Goal: Task Accomplishment & Management: Manage account settings

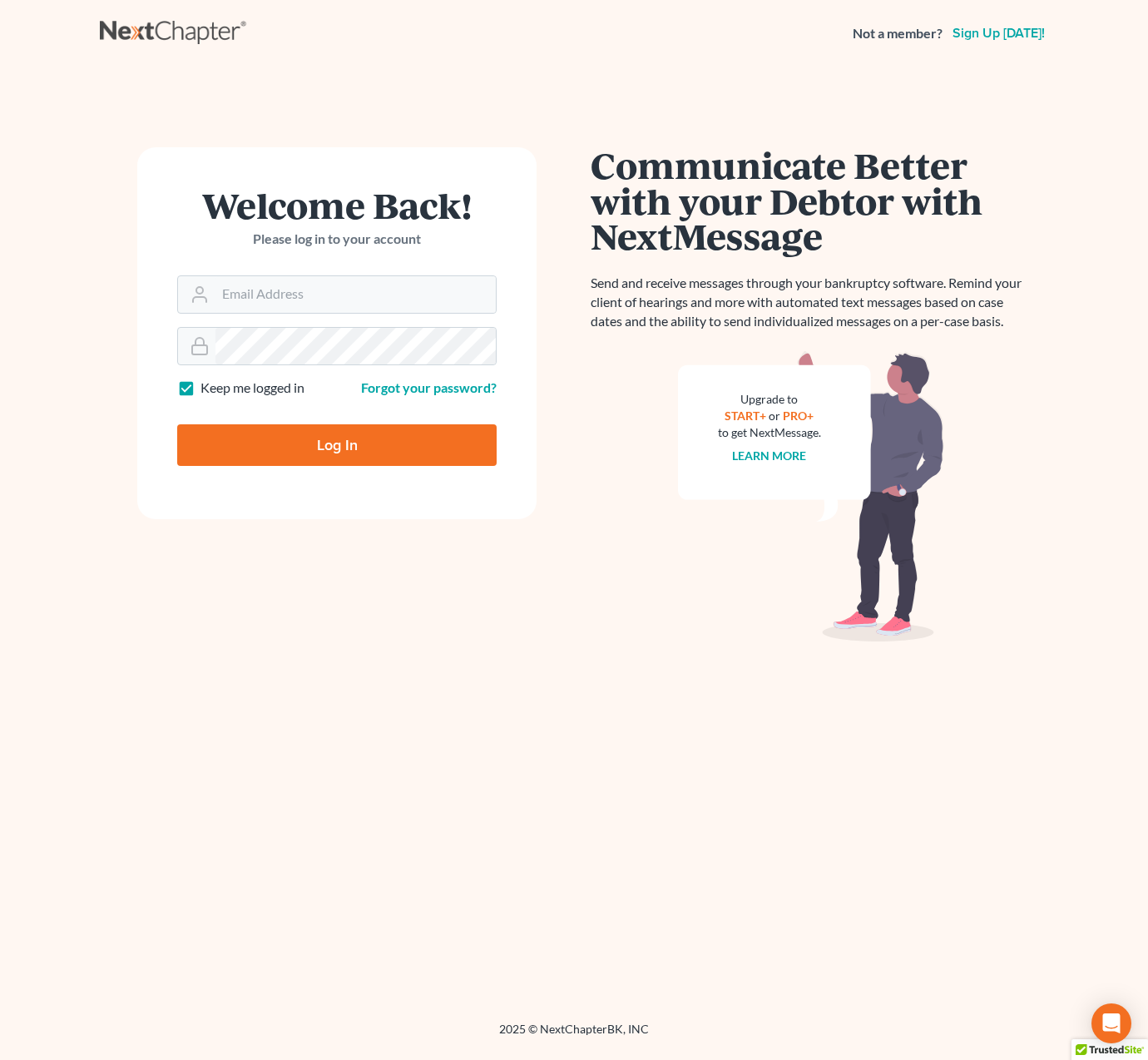
click at [383, 449] on input "Log In" at bounding box center [337, 445] width 320 height 42
type input "Thinking..."
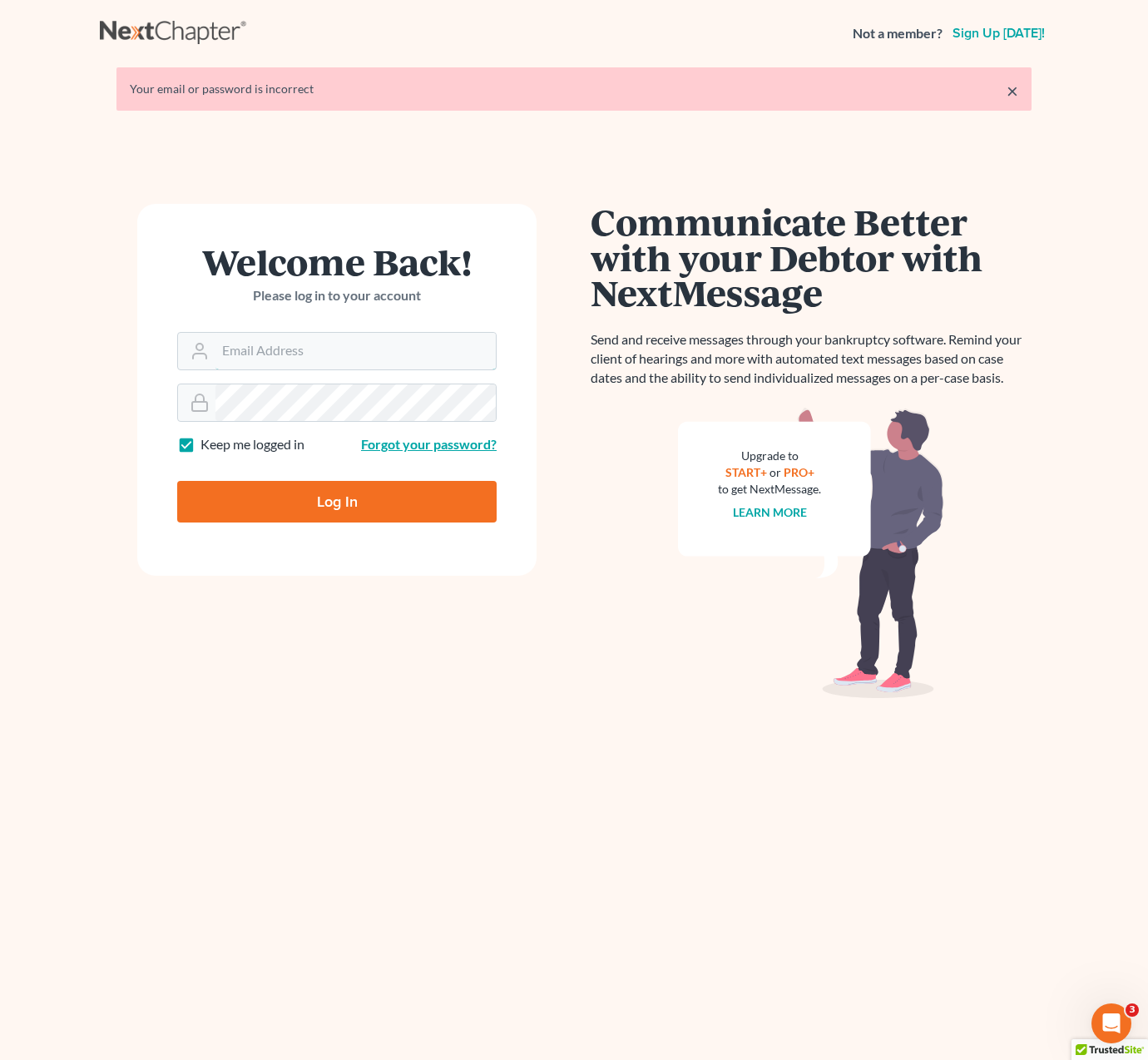
type input "[EMAIL_ADDRESS][DOMAIN_NAME]"
click at [432, 503] on input "Log In" at bounding box center [337, 502] width 320 height 42
type input "Thinking..."
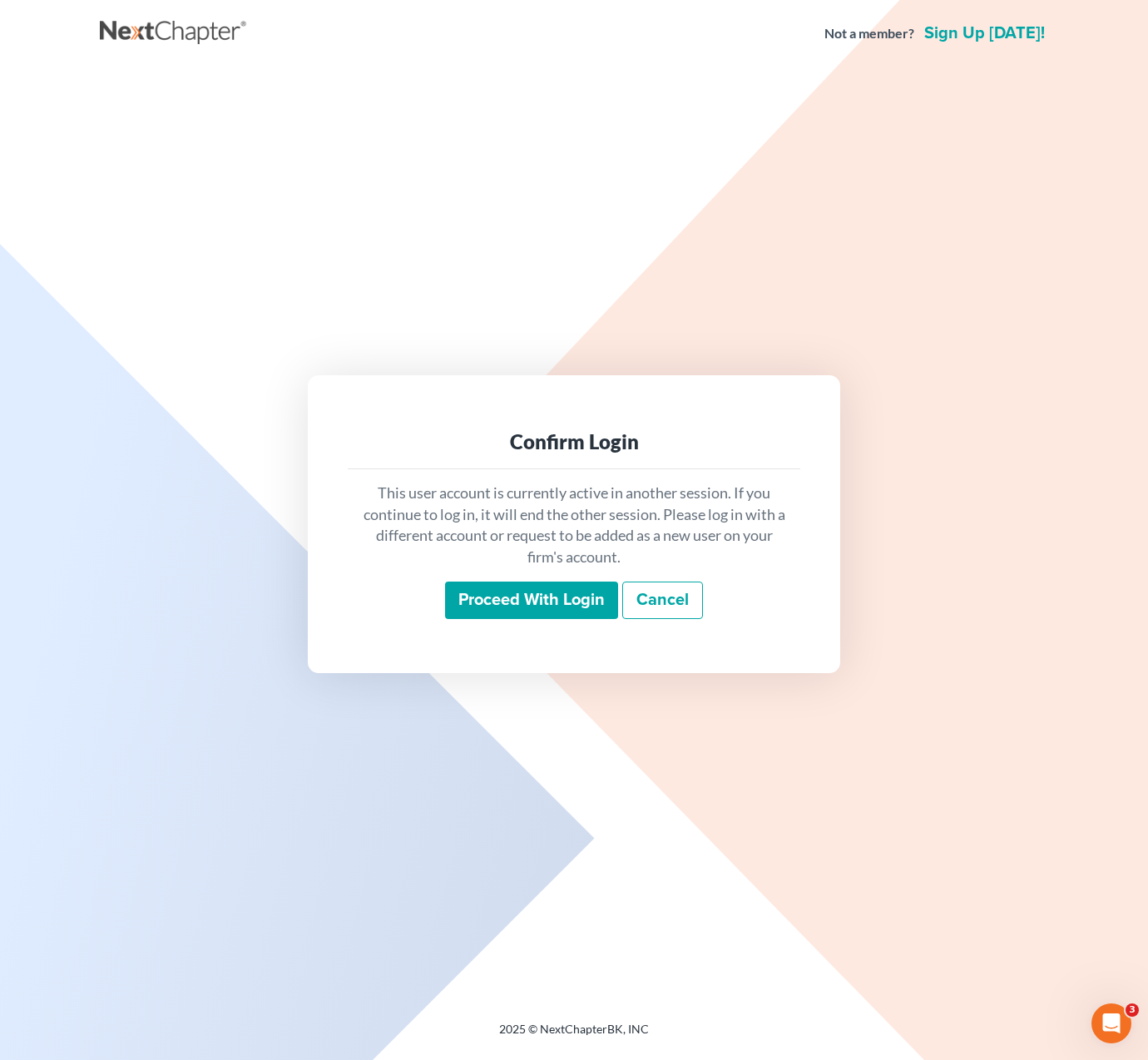
click at [526, 589] on input "Proceed with login" at bounding box center [532, 601] width 173 height 38
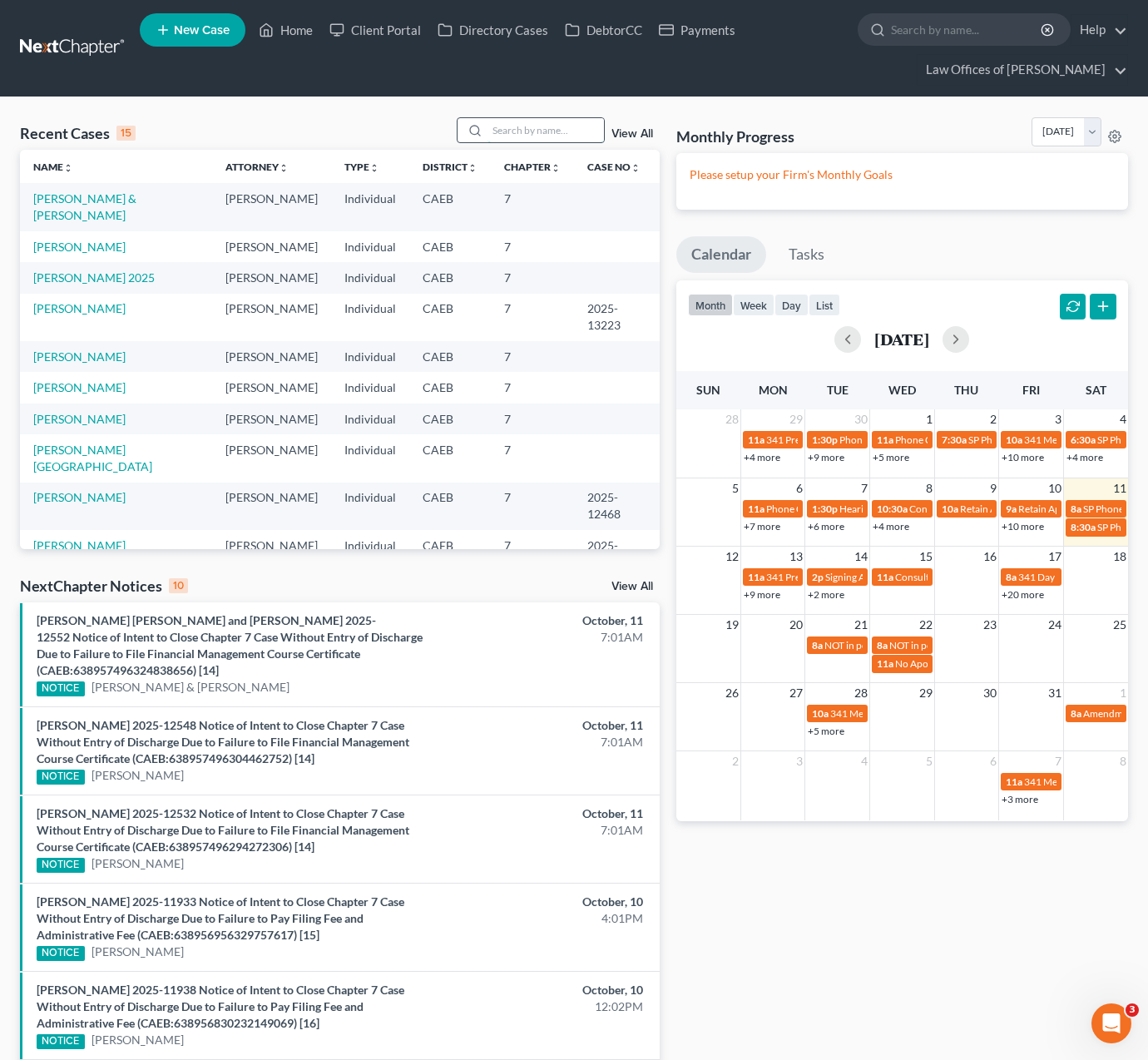
click at [540, 130] on input "search" at bounding box center [545, 130] width 117 height 24
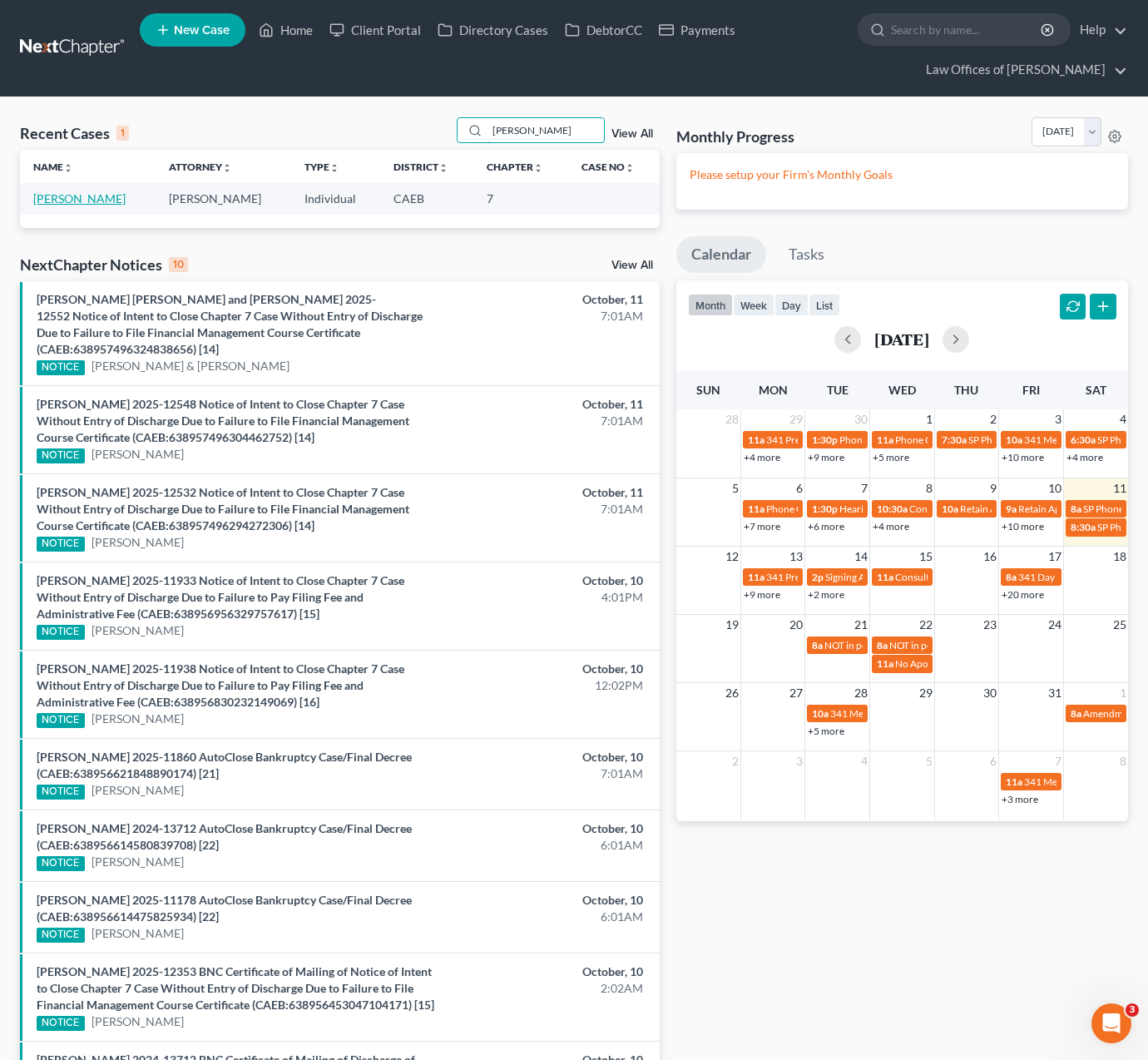
type input "[PERSON_NAME]"
click at [62, 197] on link "[PERSON_NAME]" at bounding box center [79, 199] width 92 height 15
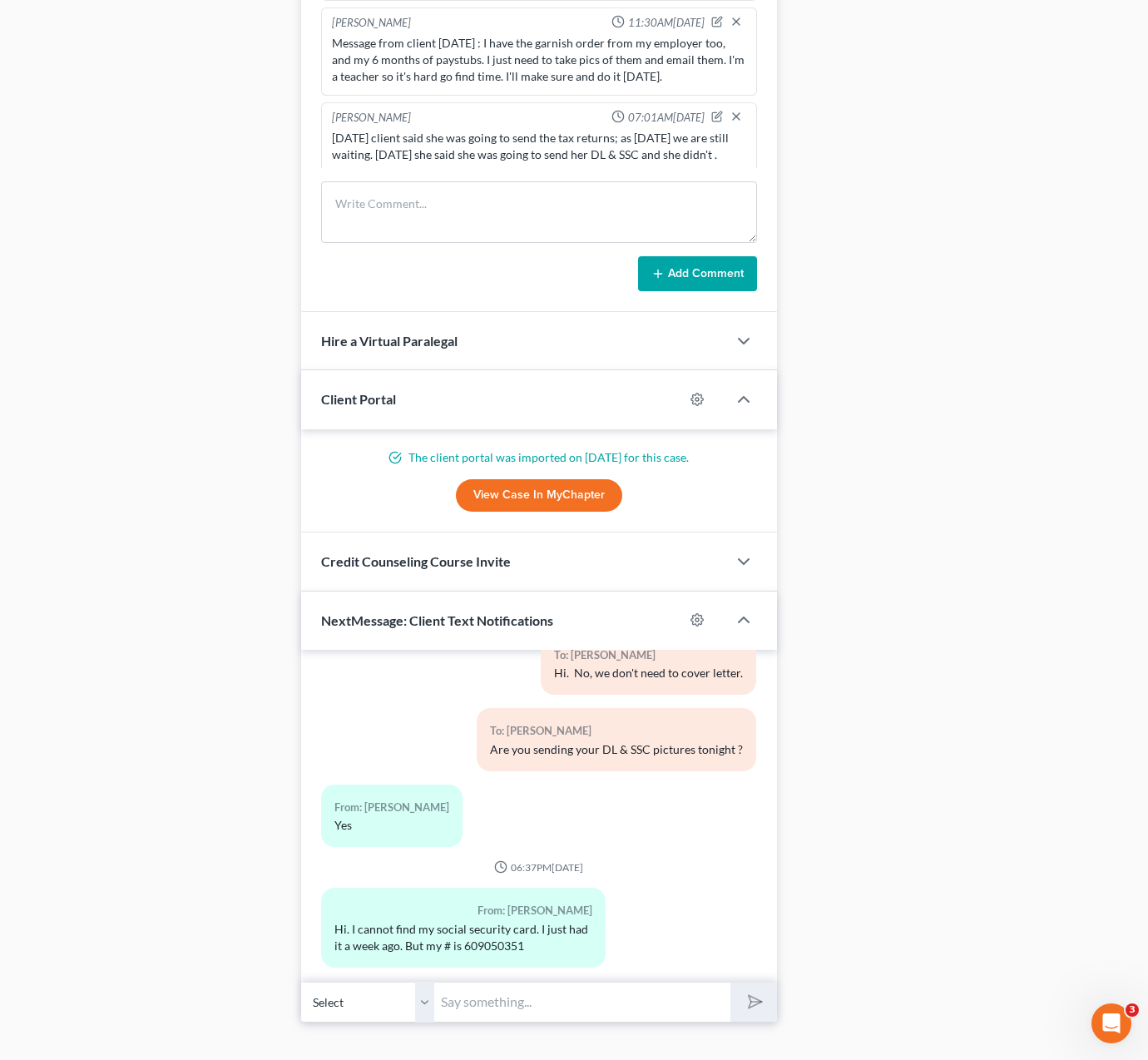
scroll to position [1320, 0]
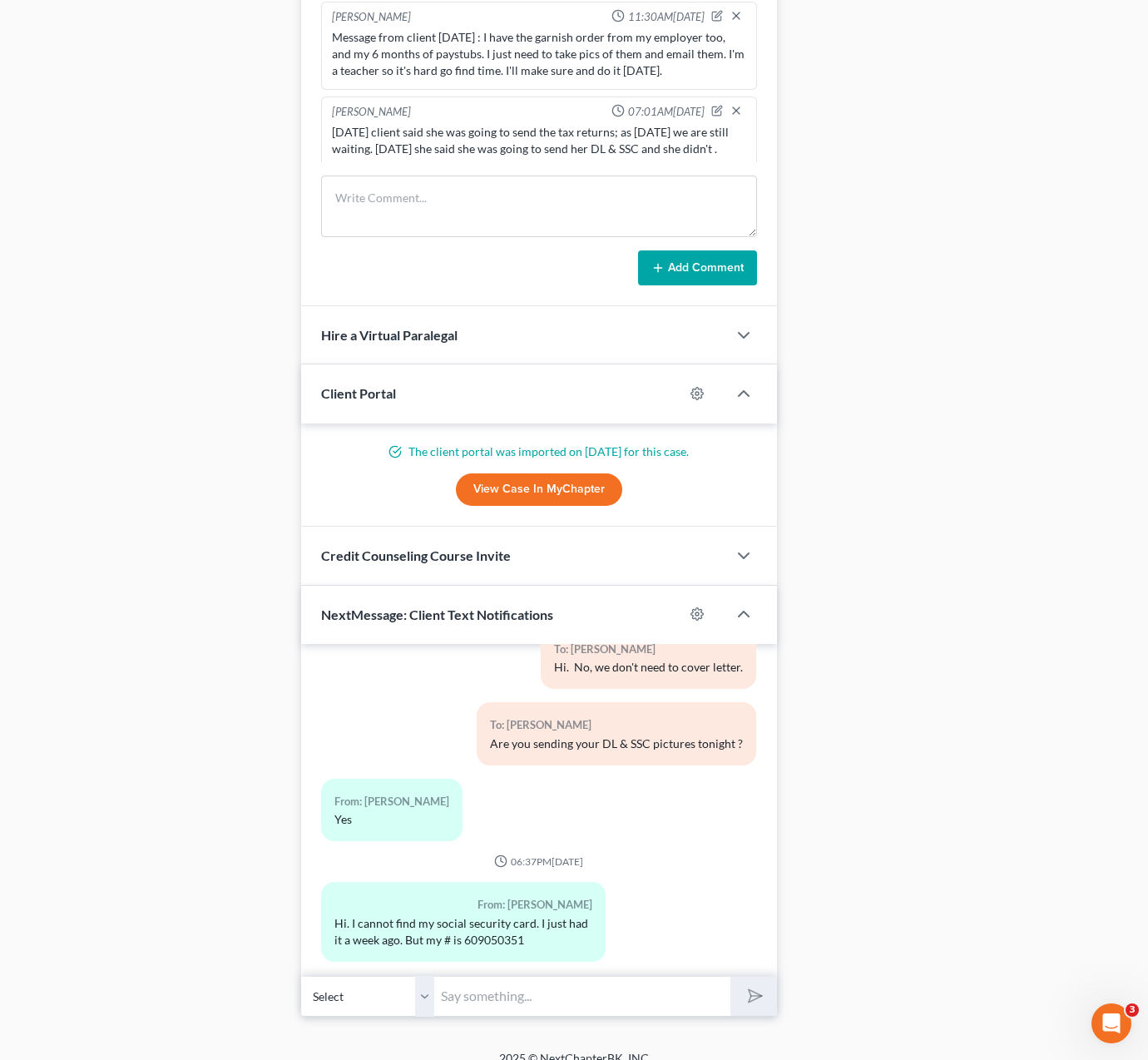
click at [533, 994] on input "text" at bounding box center [582, 996] width 296 height 41
type input "Ok. You can apply for a new one online. Did you send your 2023 & 2024 taxes yet…"
click at [753, 995] on button "submit" at bounding box center [753, 996] width 46 height 39
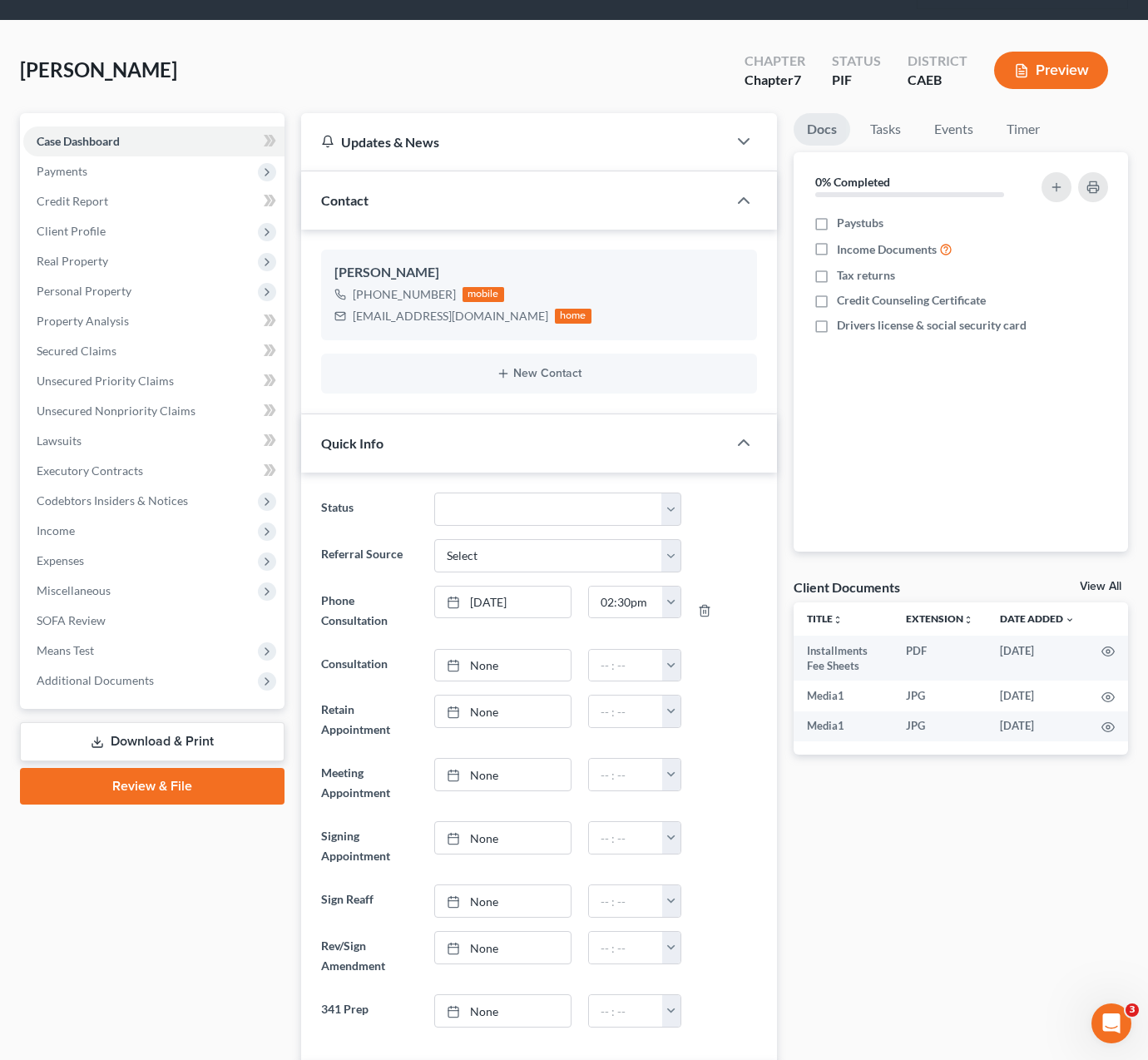
scroll to position [0, 0]
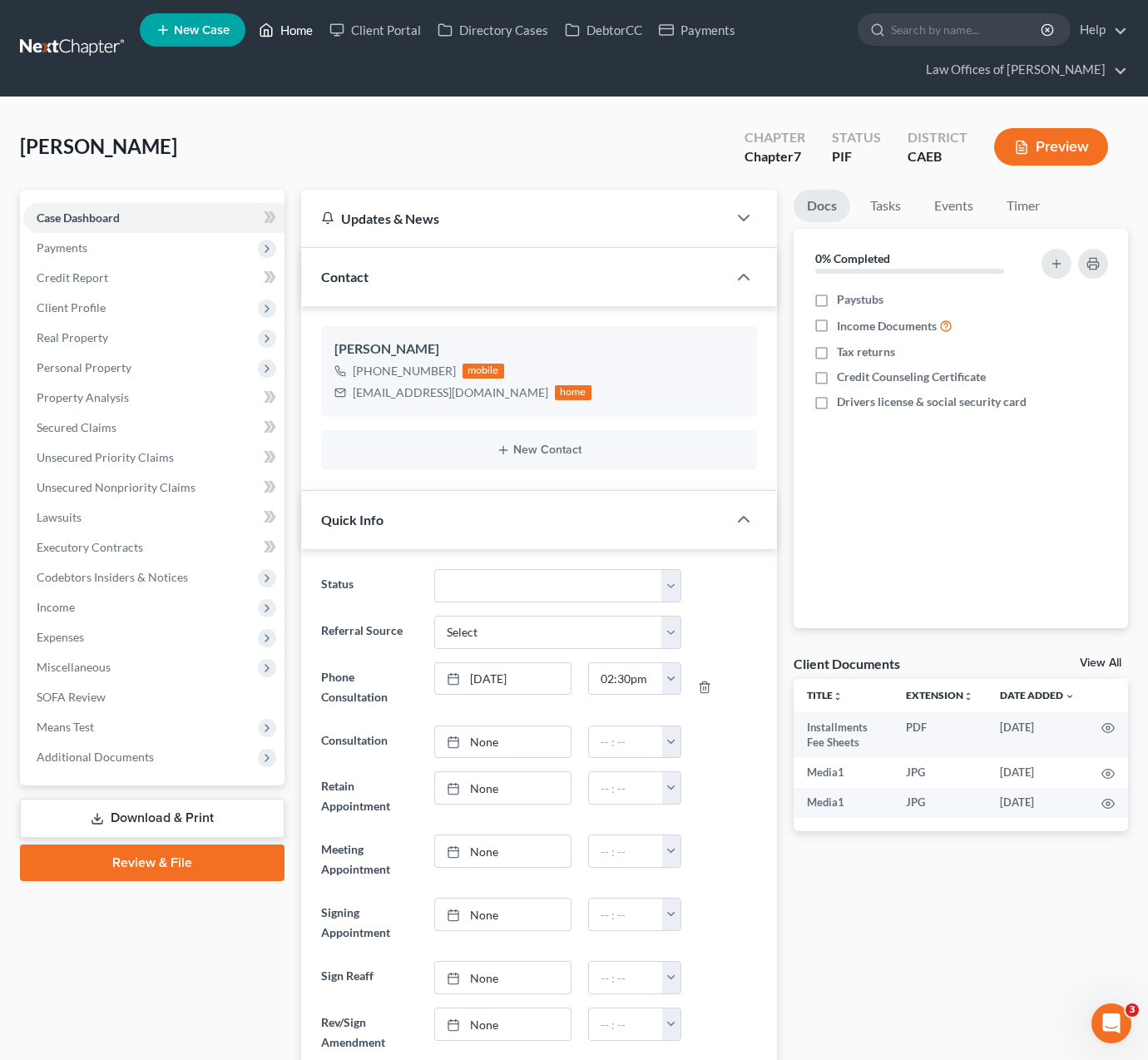
click at [292, 20] on link "Home" at bounding box center [286, 29] width 71 height 30
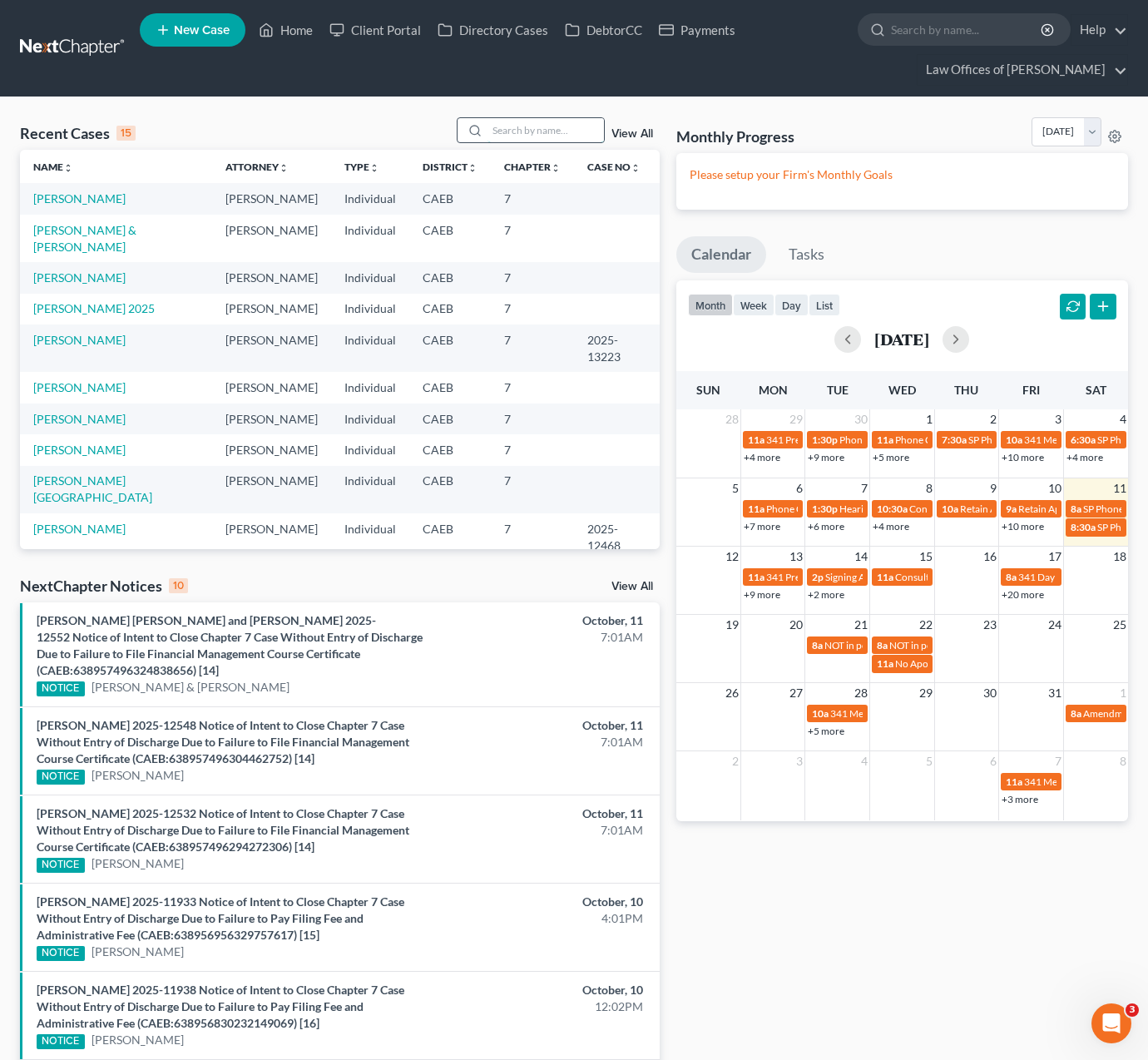
click at [526, 135] on input "search" at bounding box center [545, 130] width 117 height 24
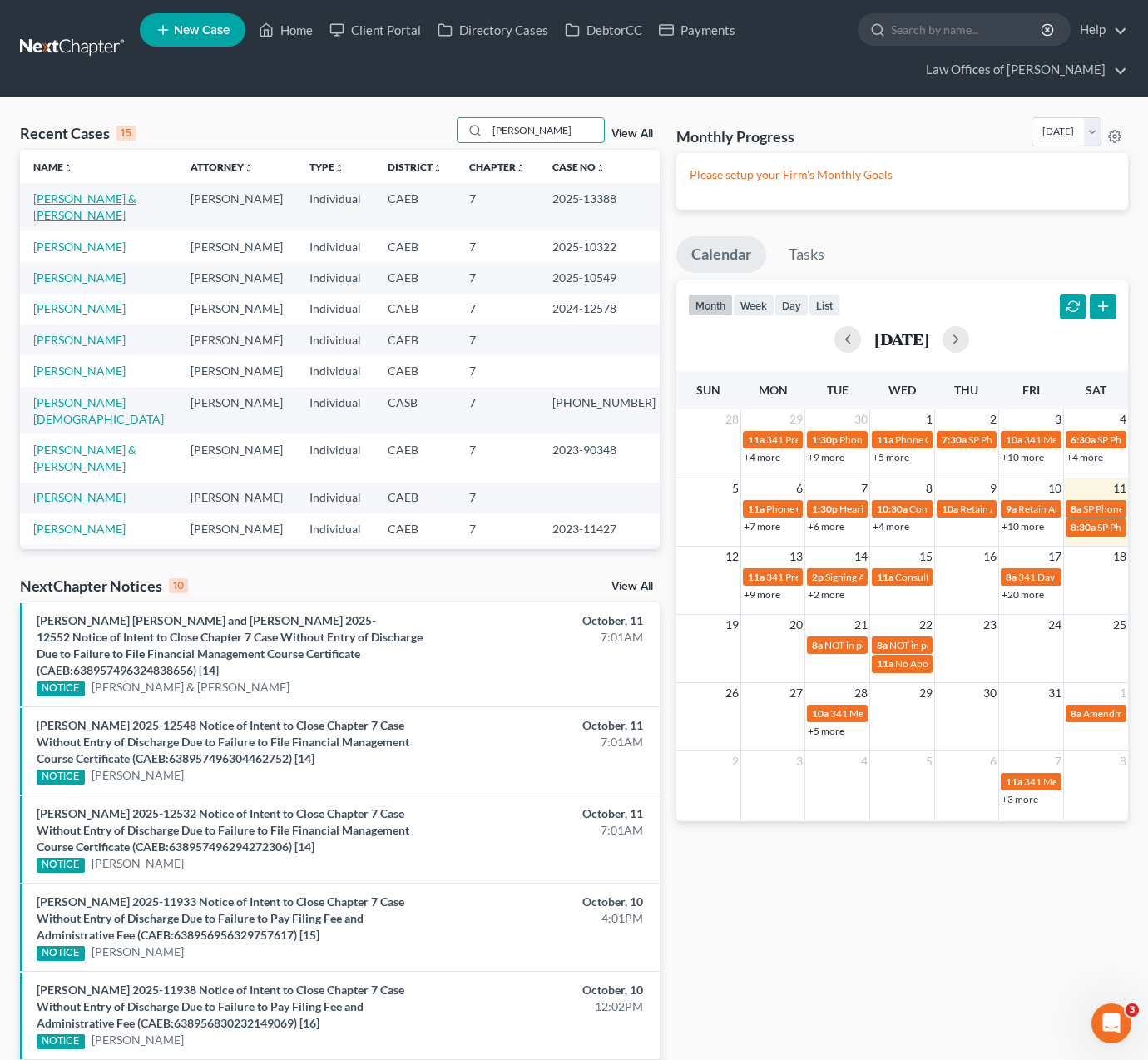
type input "[PERSON_NAME]"
click at [137, 199] on link "[PERSON_NAME] & [PERSON_NAME]" at bounding box center [85, 207] width 103 height 31
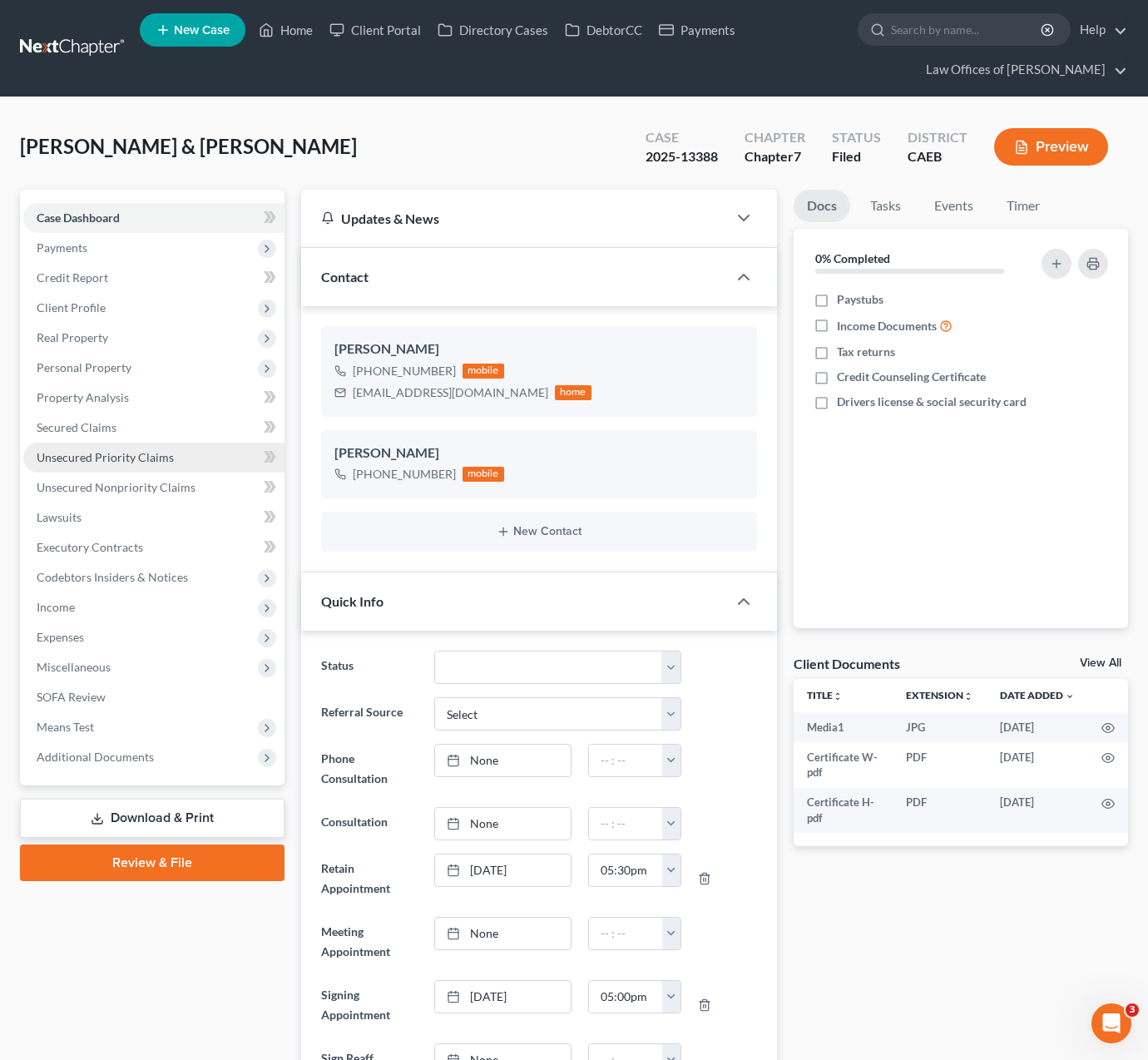
scroll to position [4, 0]
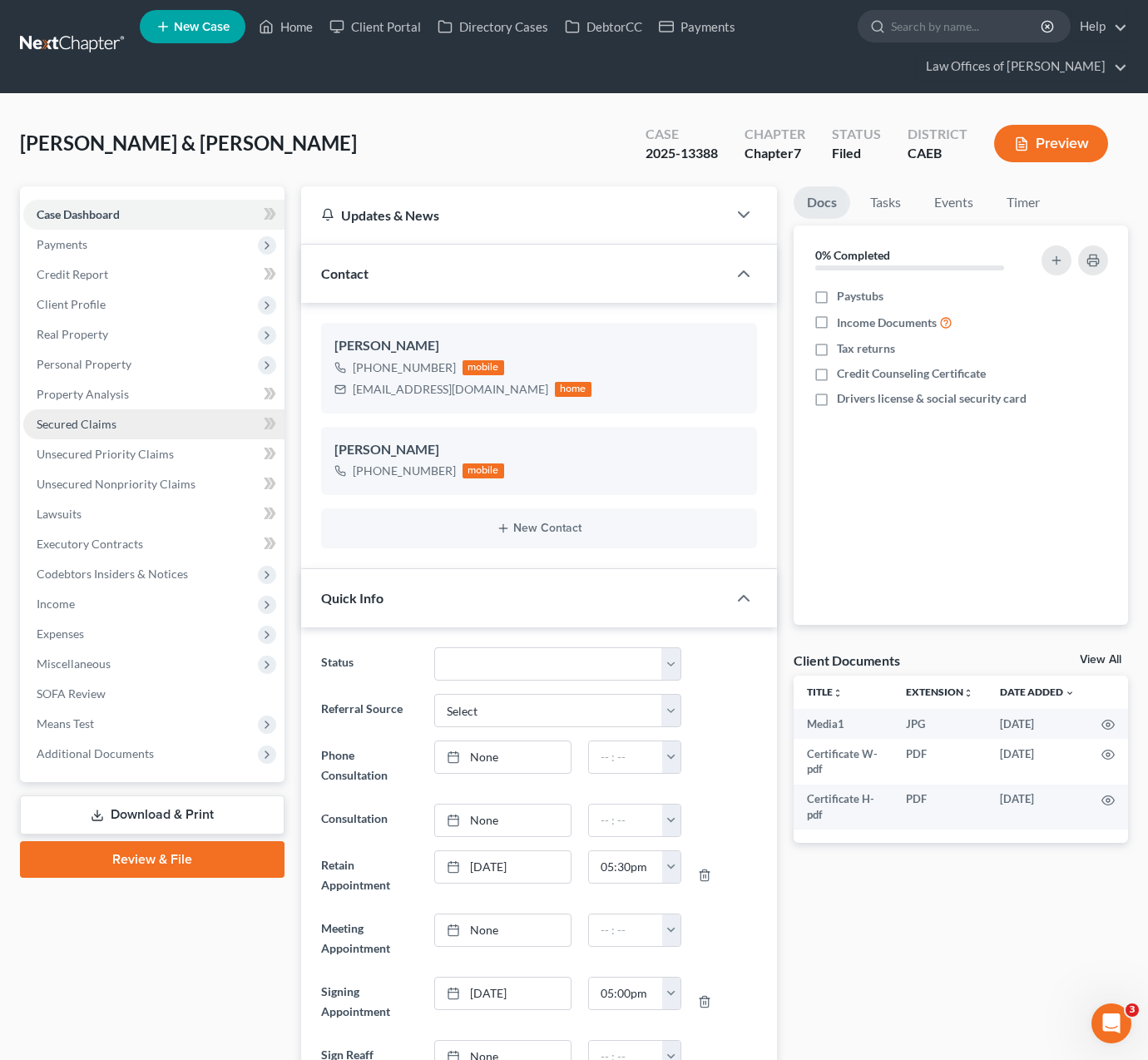
click at [86, 425] on span "Secured Claims" at bounding box center [76, 424] width 80 height 15
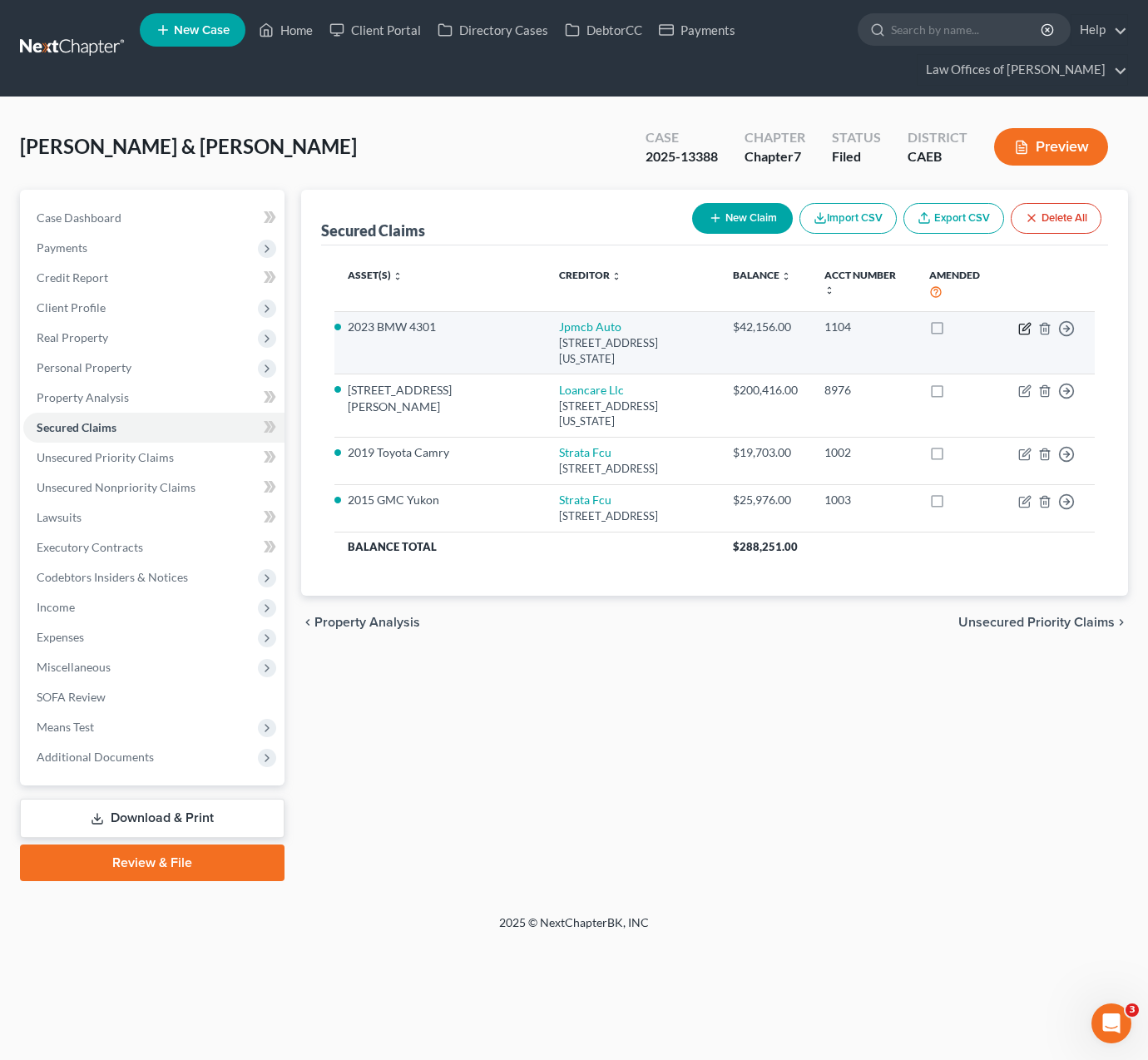
click at [1021, 322] on icon "button" at bounding box center [1024, 329] width 14 height 14
select select "19"
select select "4"
select select "1"
select select "0"
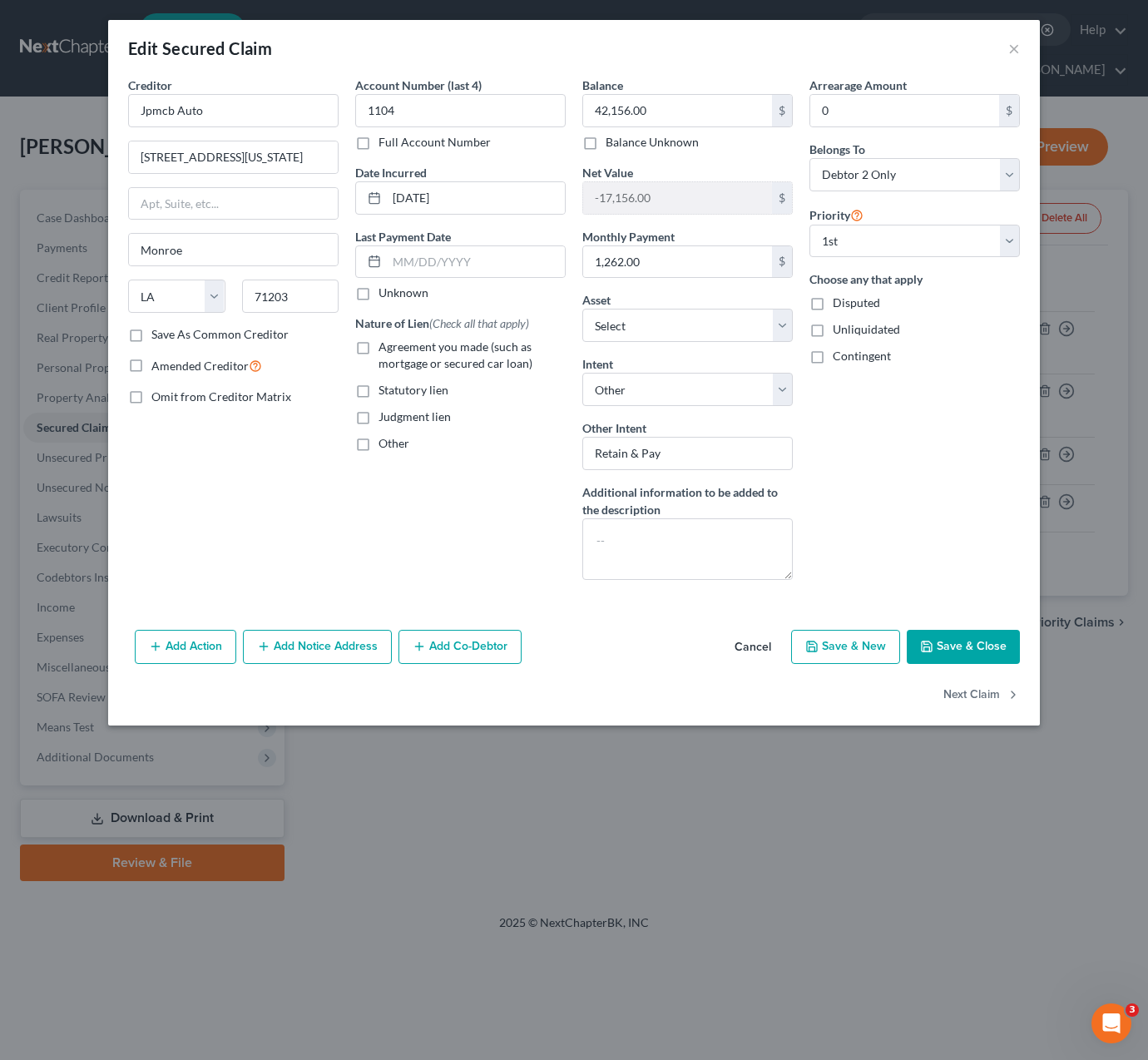
click at [1008, 46] on div "Edit Secured Claim ×" at bounding box center [574, 48] width 931 height 56
click at [1009, 46] on button "×" at bounding box center [1013, 48] width 12 height 20
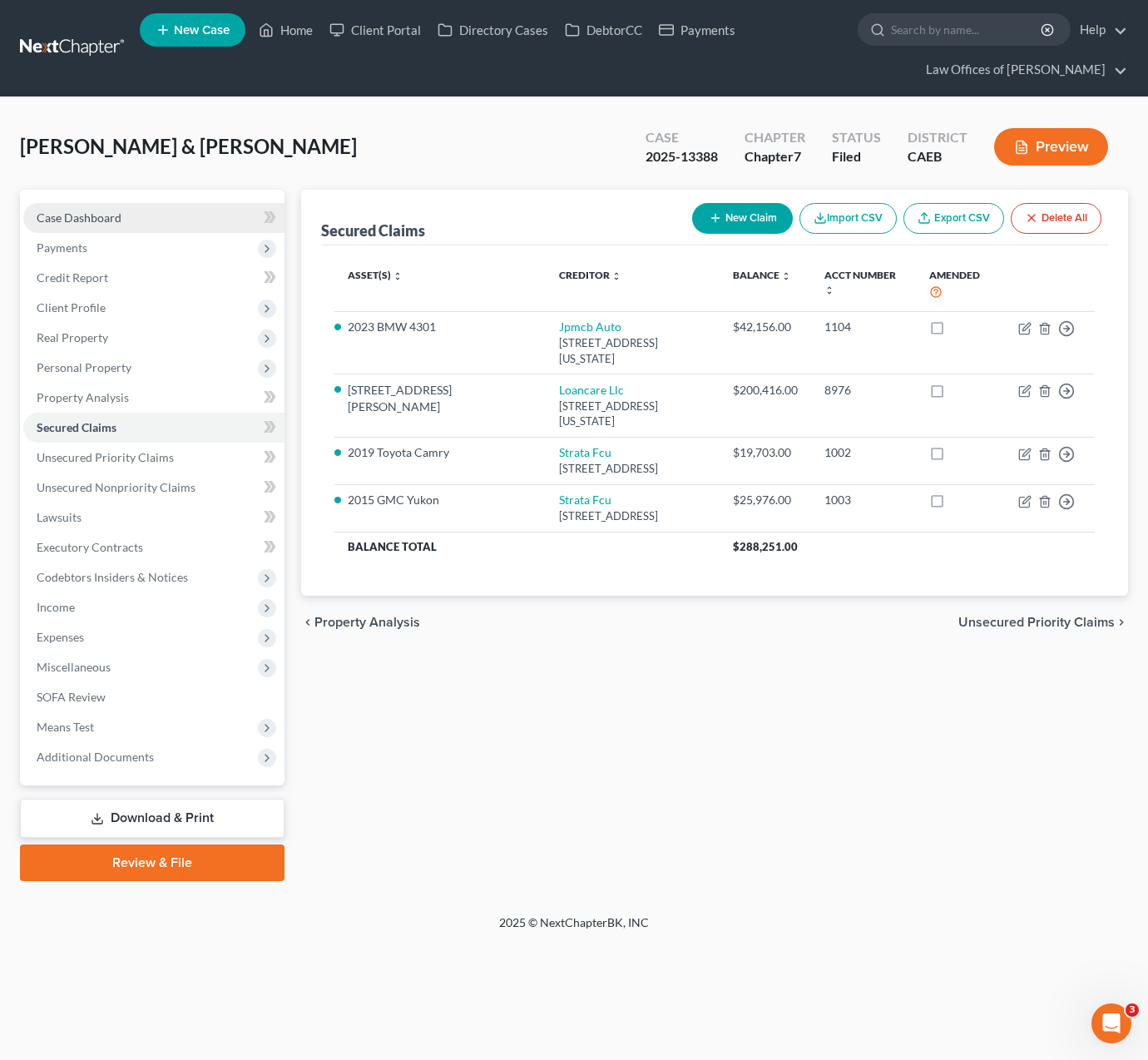
click at [107, 219] on span "Case Dashboard" at bounding box center [78, 218] width 85 height 15
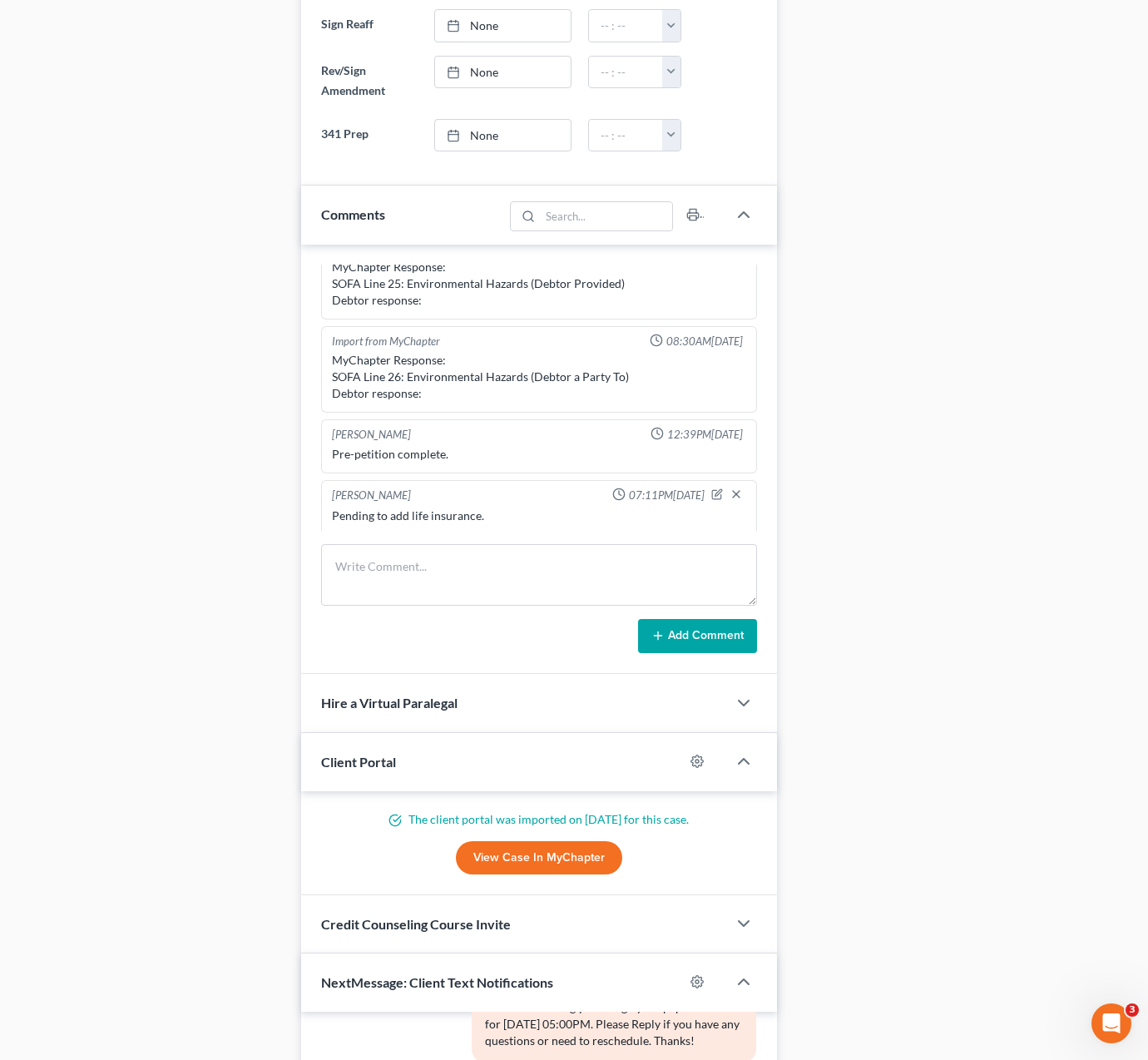
scroll to position [1422, 0]
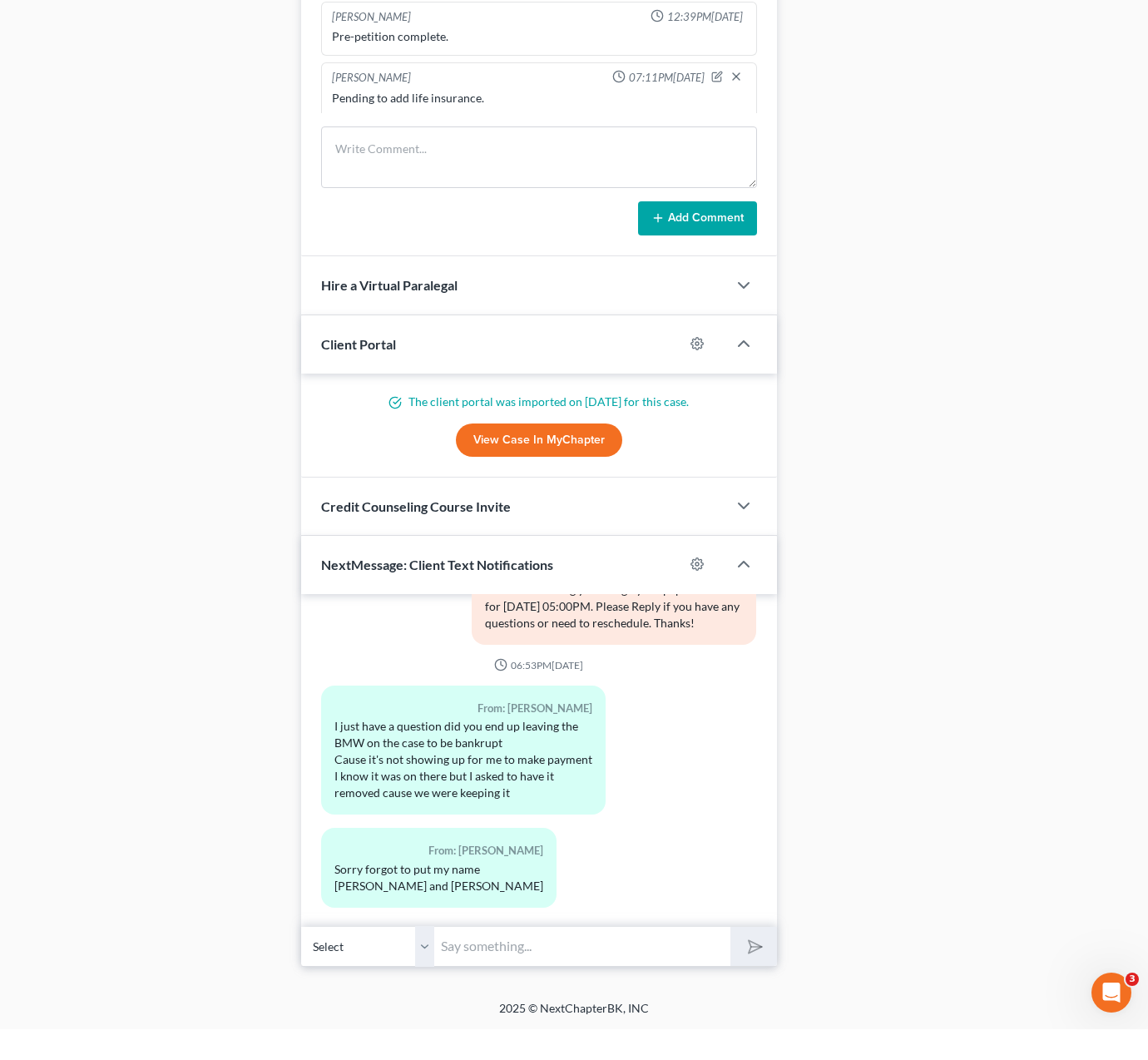
click at [468, 957] on input "text" at bounding box center [582, 977] width 296 height 41
type input "Y"
type input "Hello. Yes, you are keeping that vehicle. What you are seeing is normal; just c…"
click at [753, 958] on button "submit" at bounding box center [753, 977] width 46 height 39
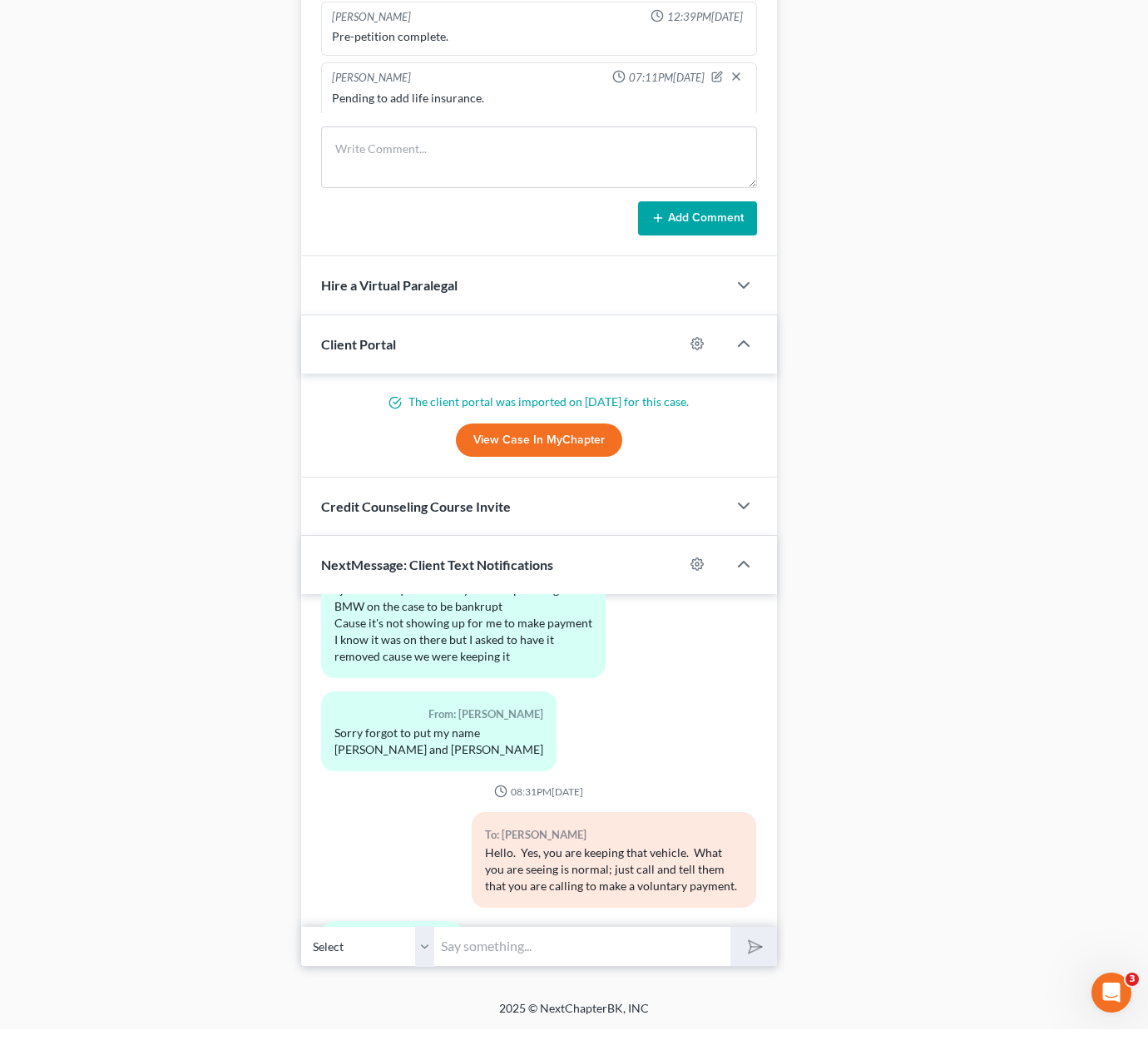
scroll to position [3815, 0]
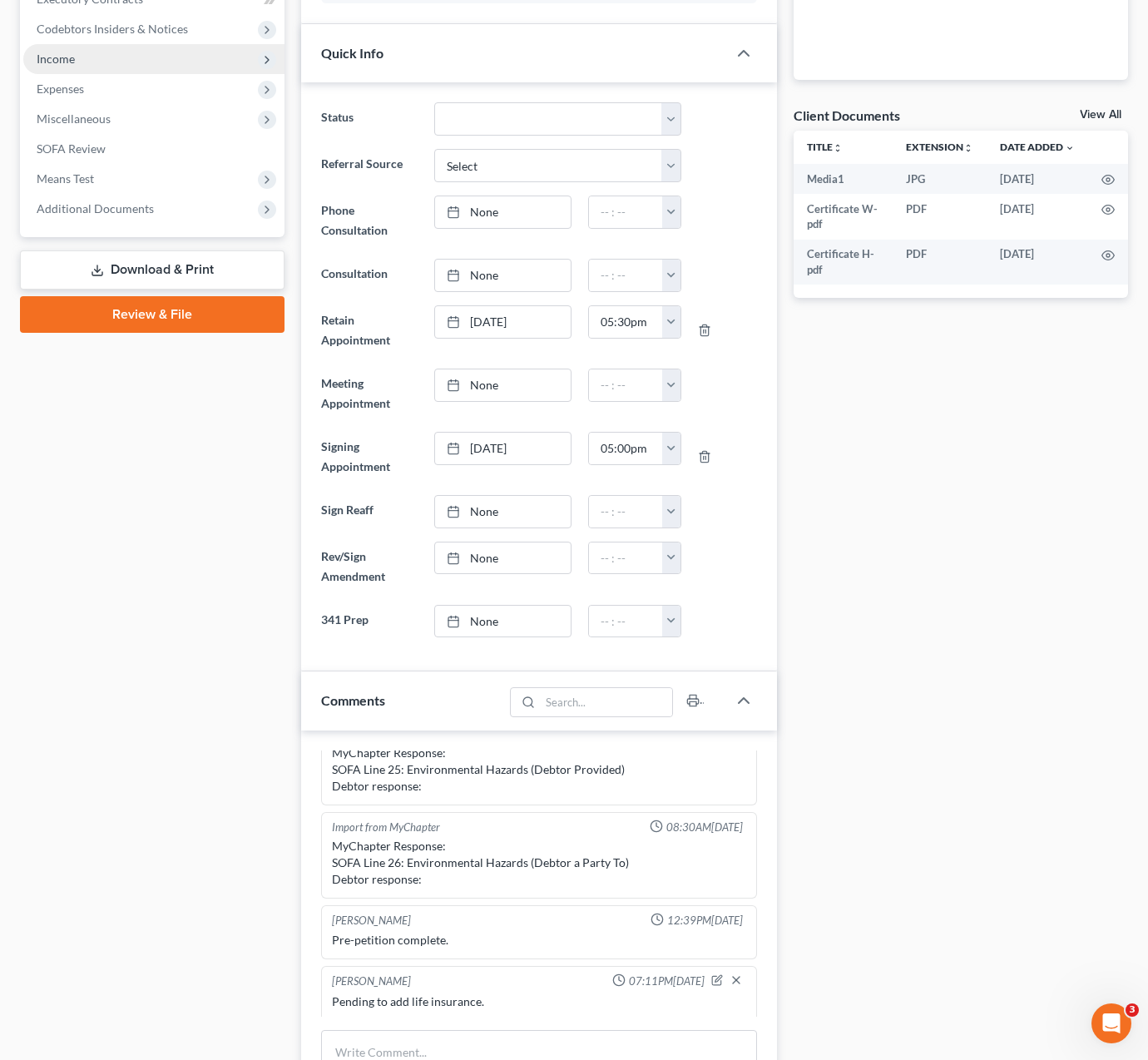
click at [120, 74] on span "Income" at bounding box center [154, 58] width 261 height 30
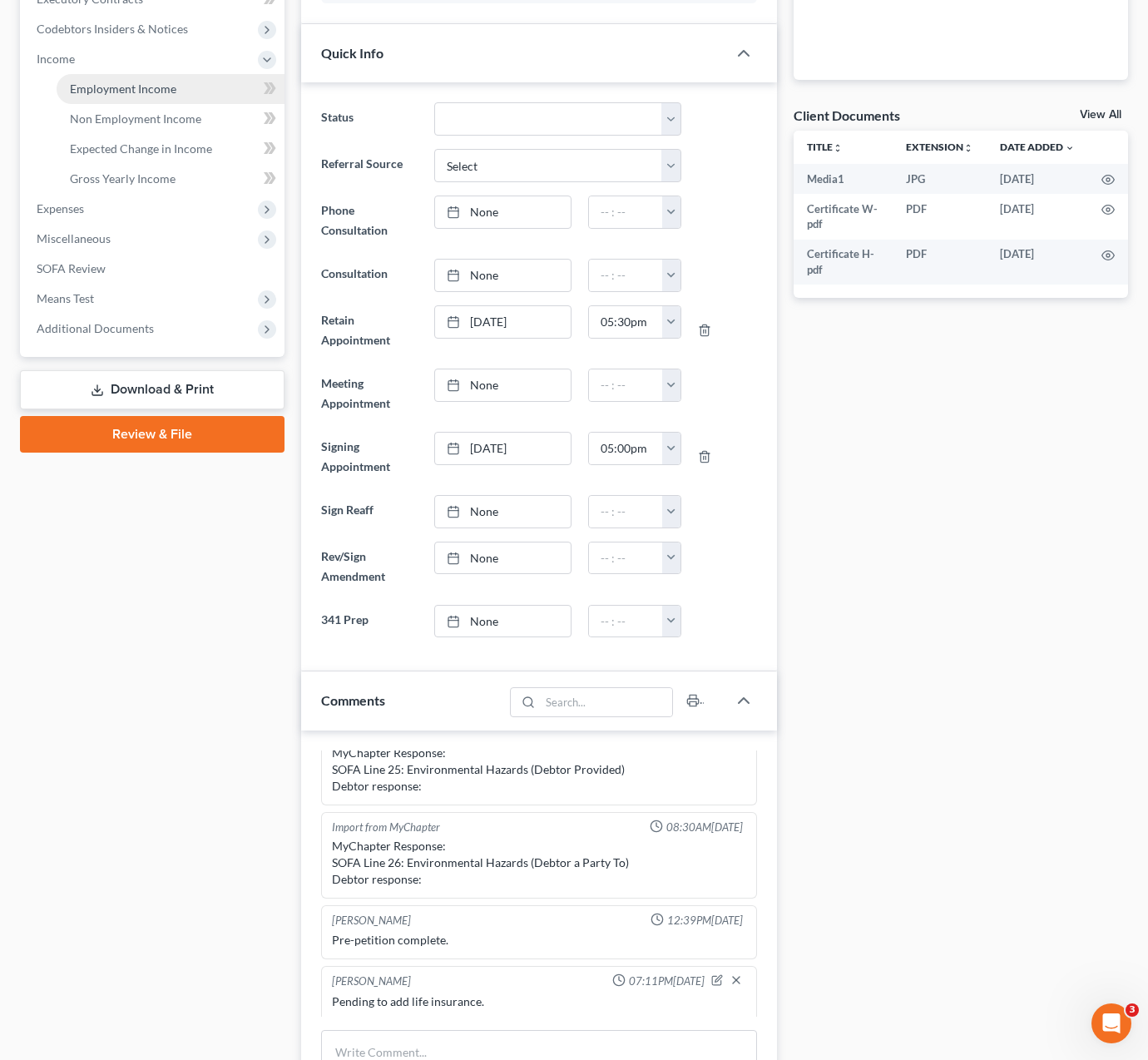
scroll to position [362, 0]
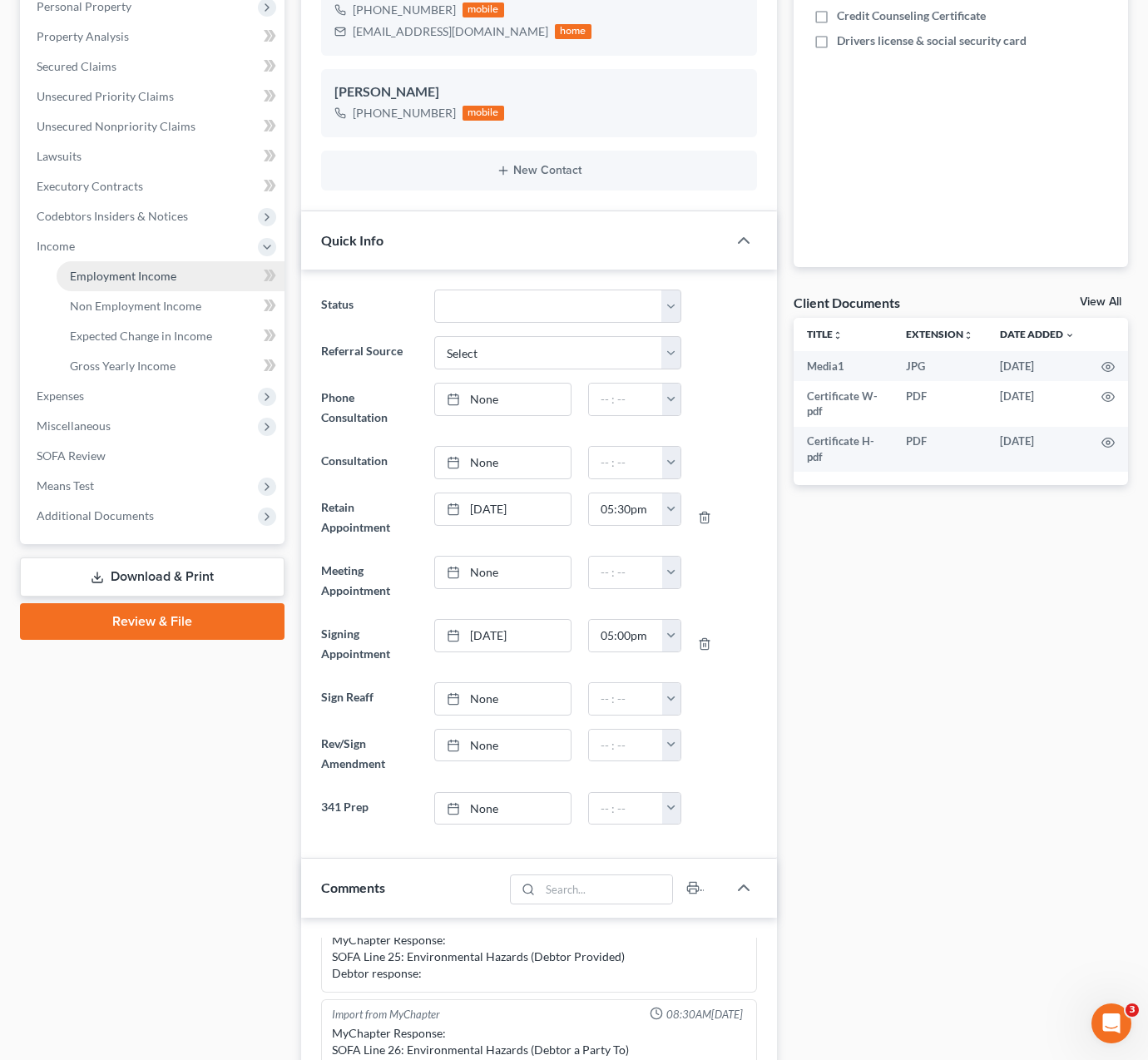
click at [159, 279] on span "Employment Income" at bounding box center [123, 276] width 107 height 15
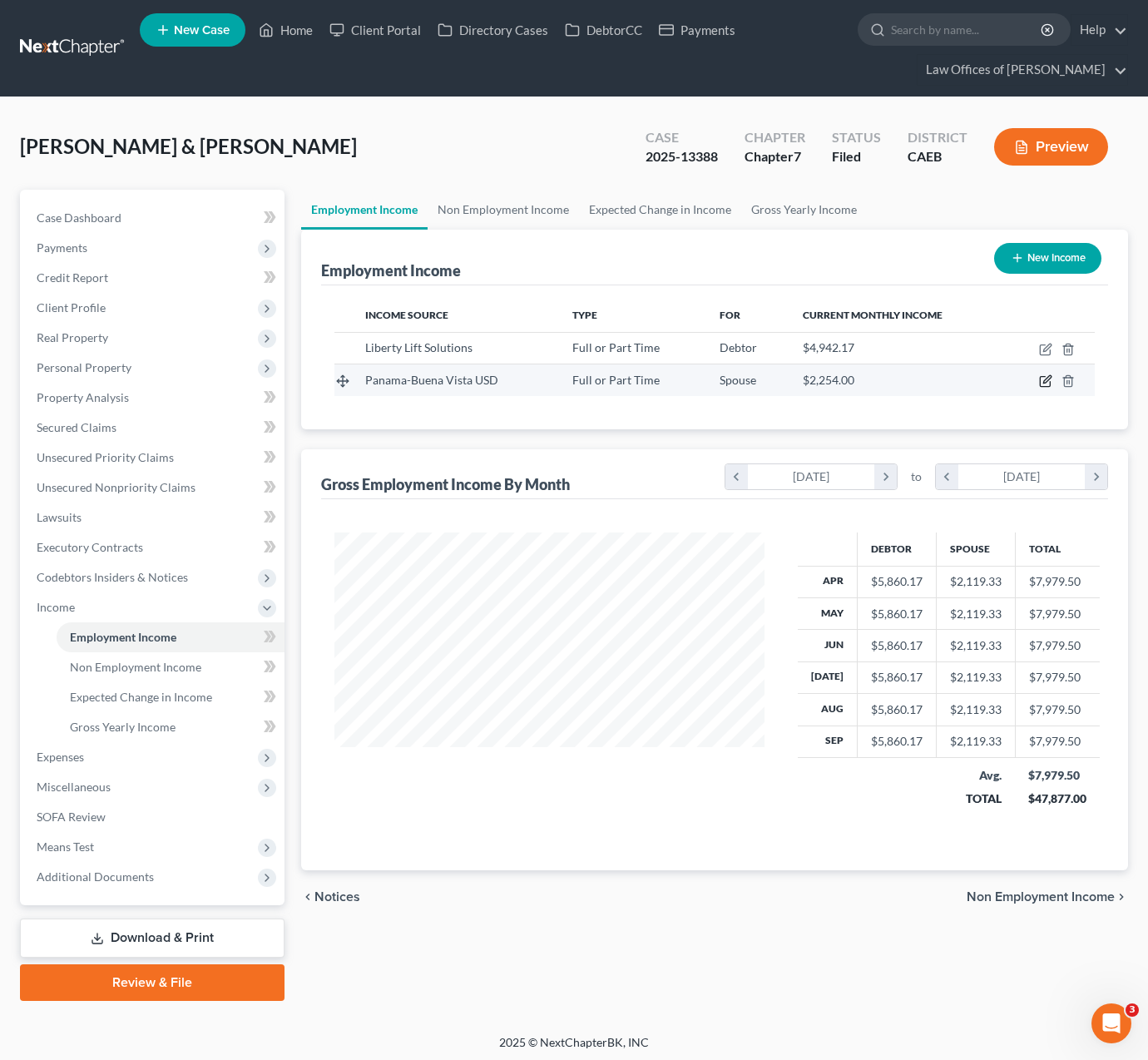
click at [1044, 382] on icon "button" at bounding box center [1045, 381] width 14 height 14
select select "0"
select select "4"
select select "0"
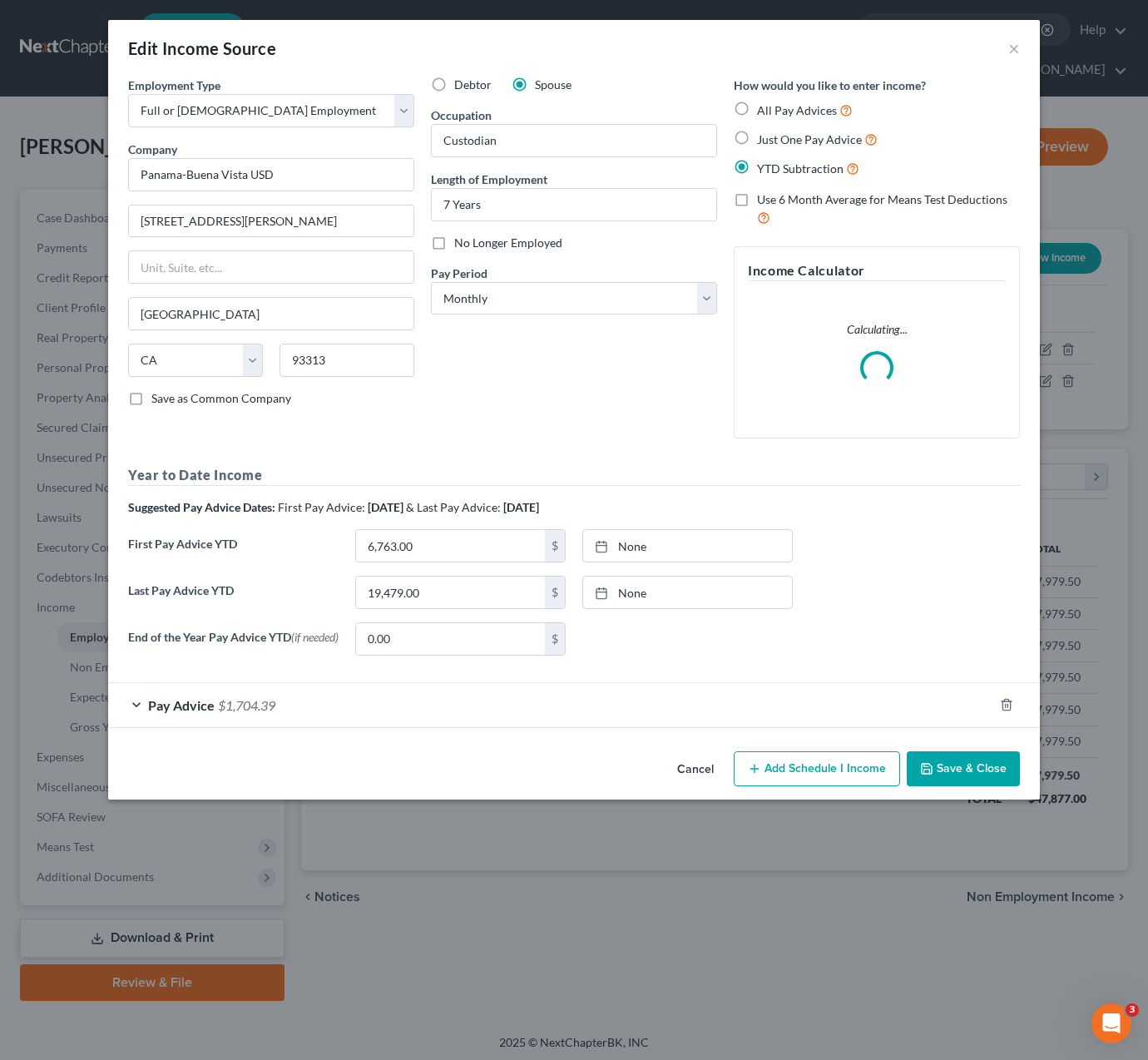
scroll to position [298, 462]
click at [1009, 48] on button "×" at bounding box center [1013, 48] width 12 height 20
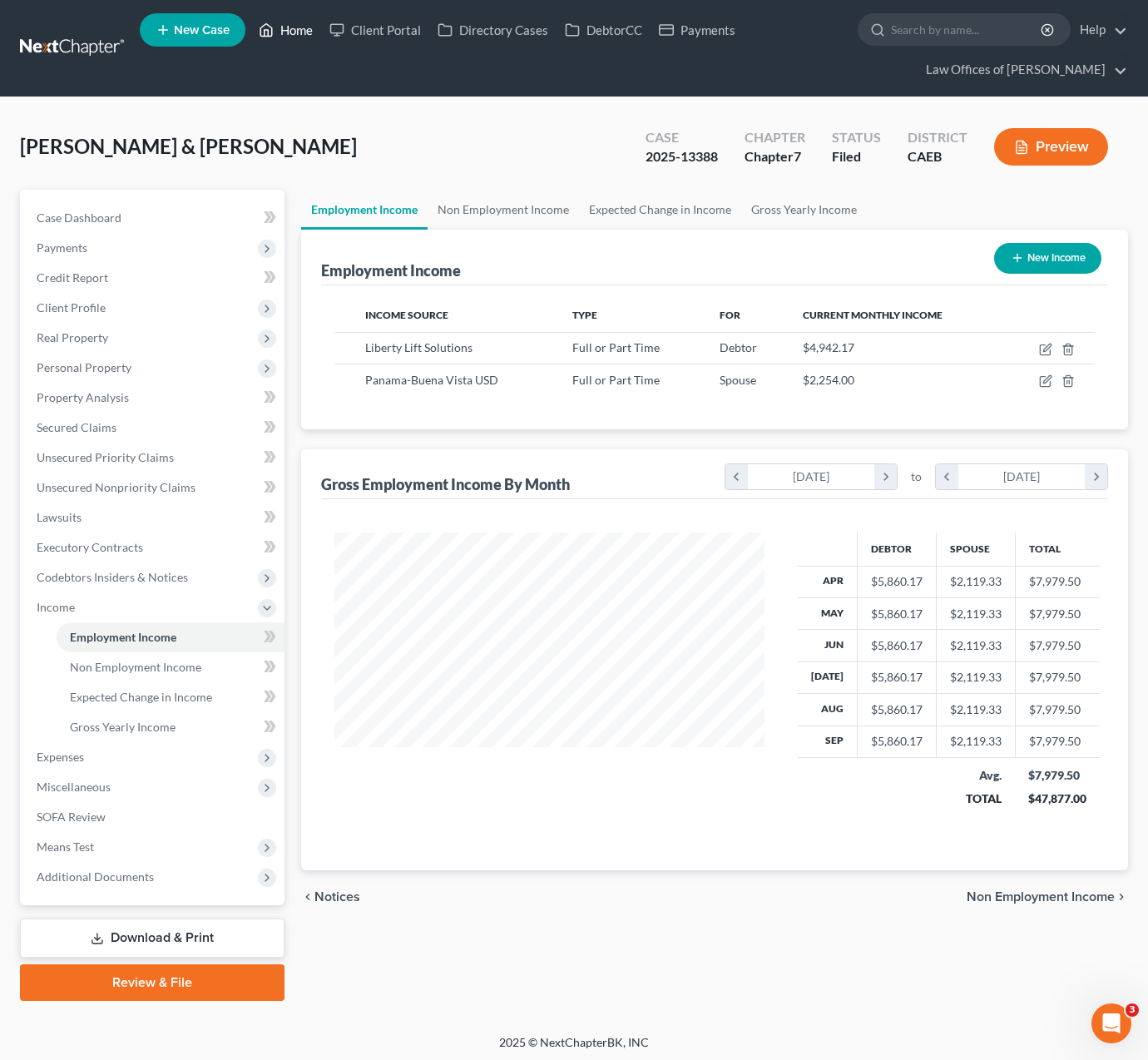
click at [301, 37] on link "Home" at bounding box center [286, 29] width 71 height 30
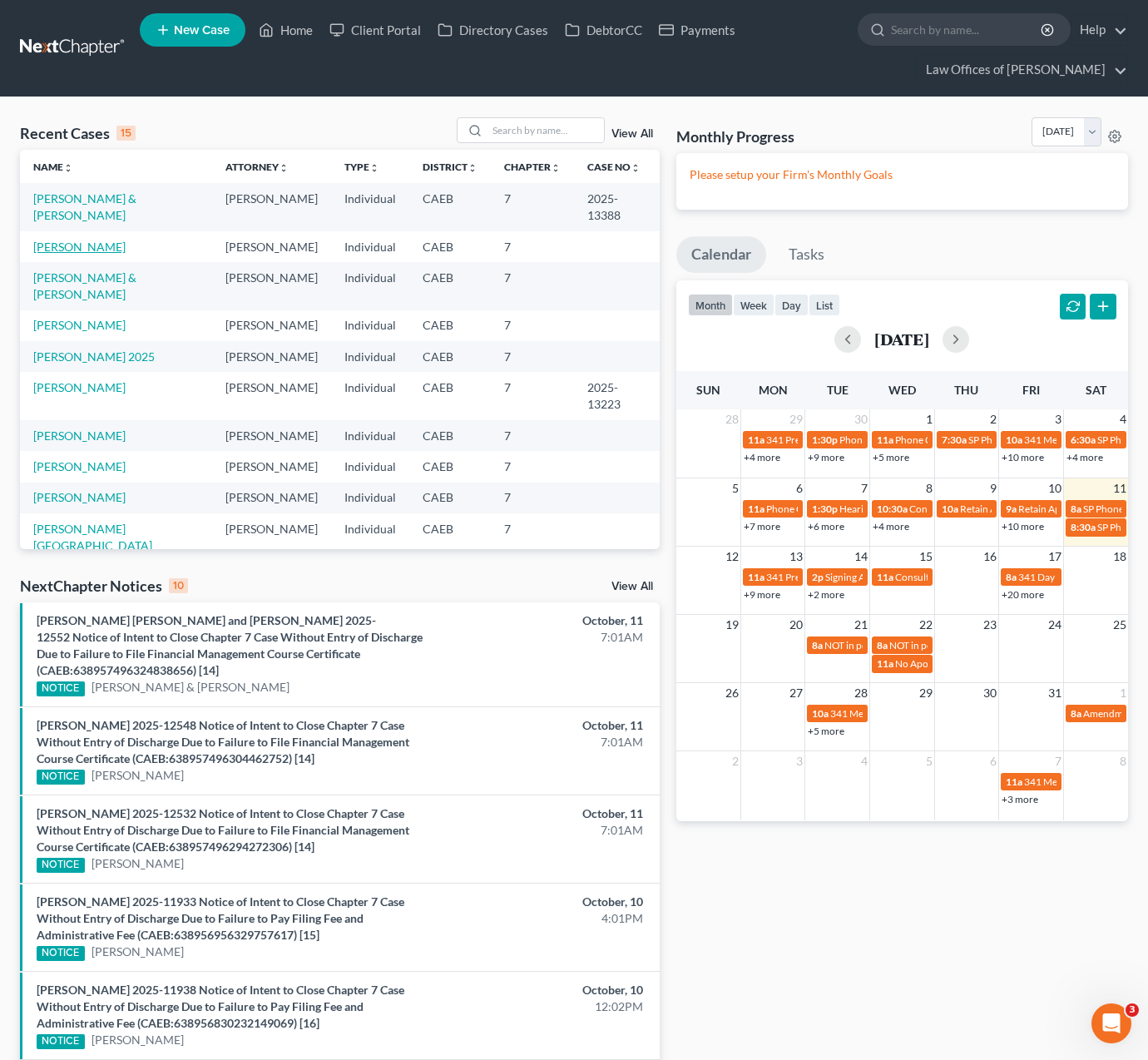
click at [72, 247] on link "[PERSON_NAME]" at bounding box center [79, 247] width 92 height 15
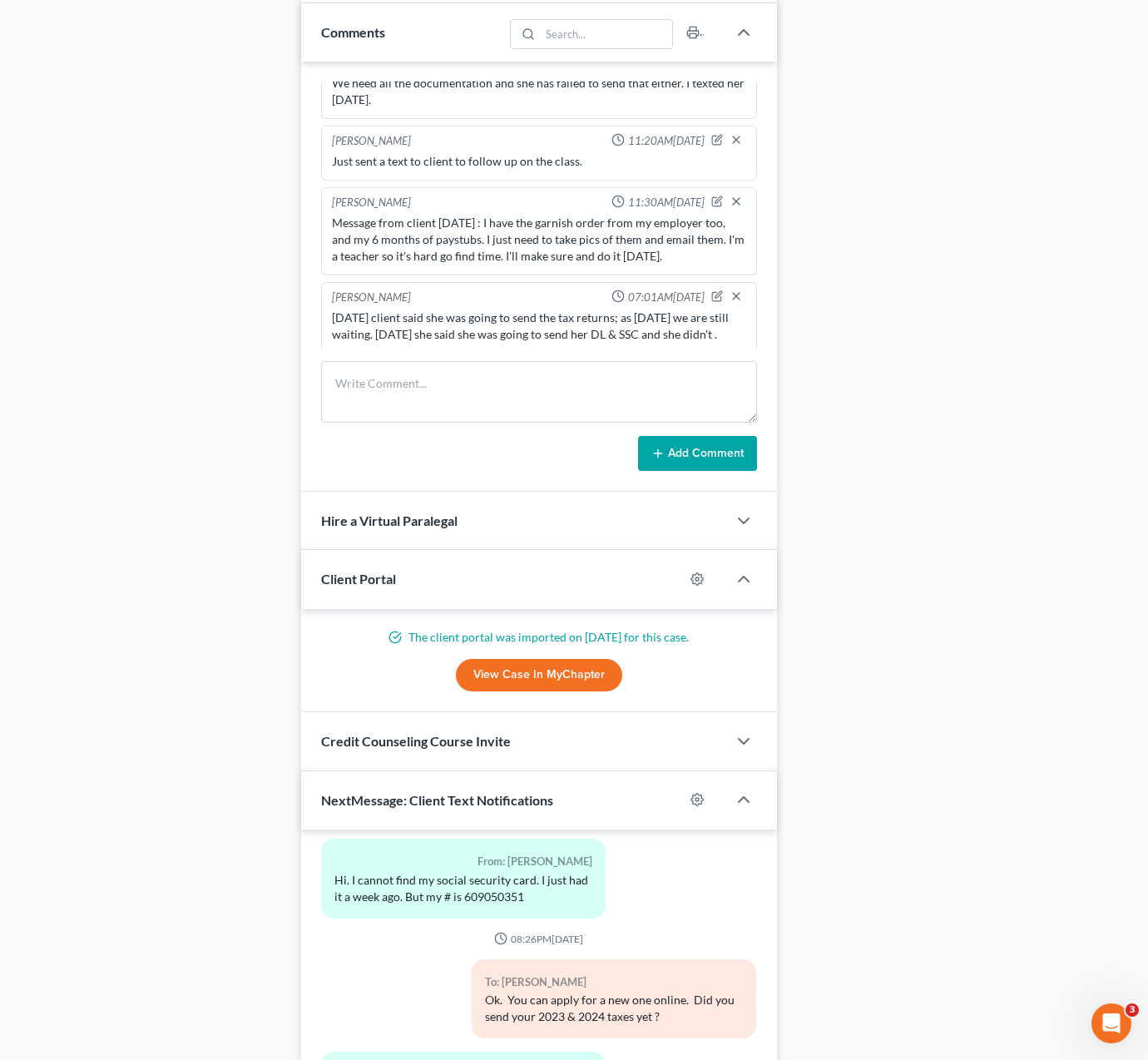
scroll to position [1340, 0]
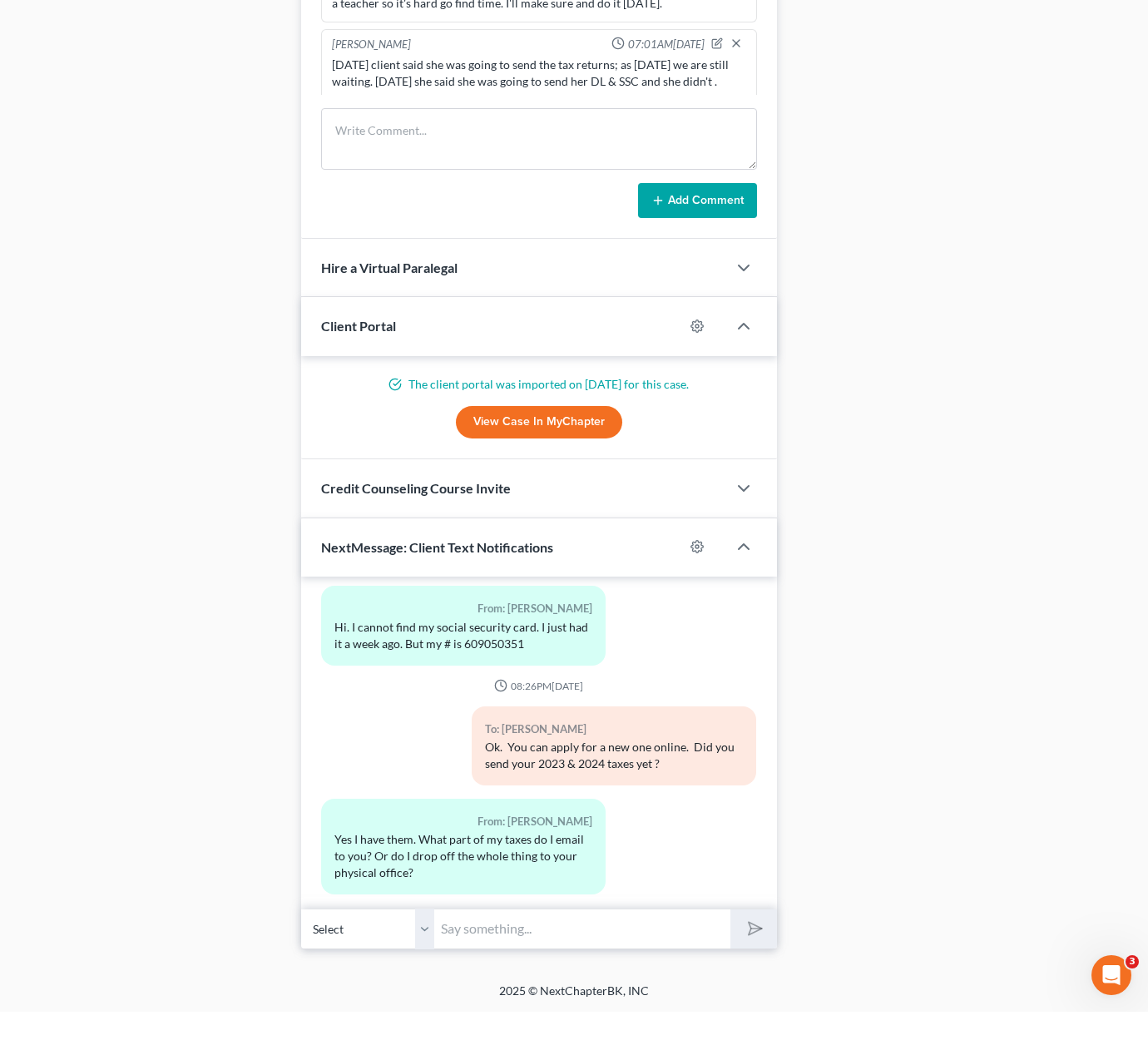
click at [503, 957] on input "text" at bounding box center [582, 977] width 296 height 41
type input "We need the whole packet in one file as PDF please."
click at [753, 958] on button "submit" at bounding box center [753, 977] width 46 height 39
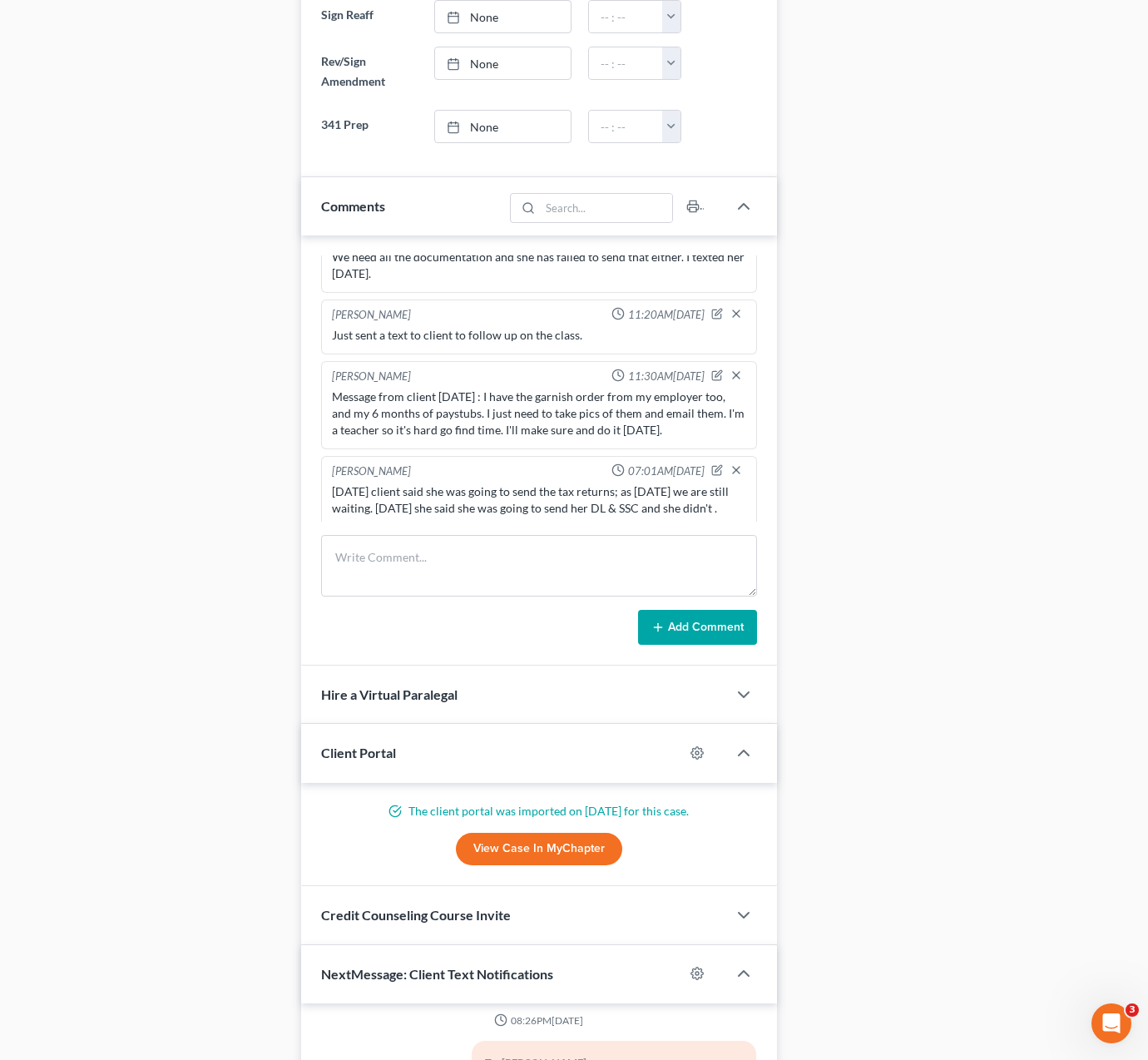
scroll to position [24, 0]
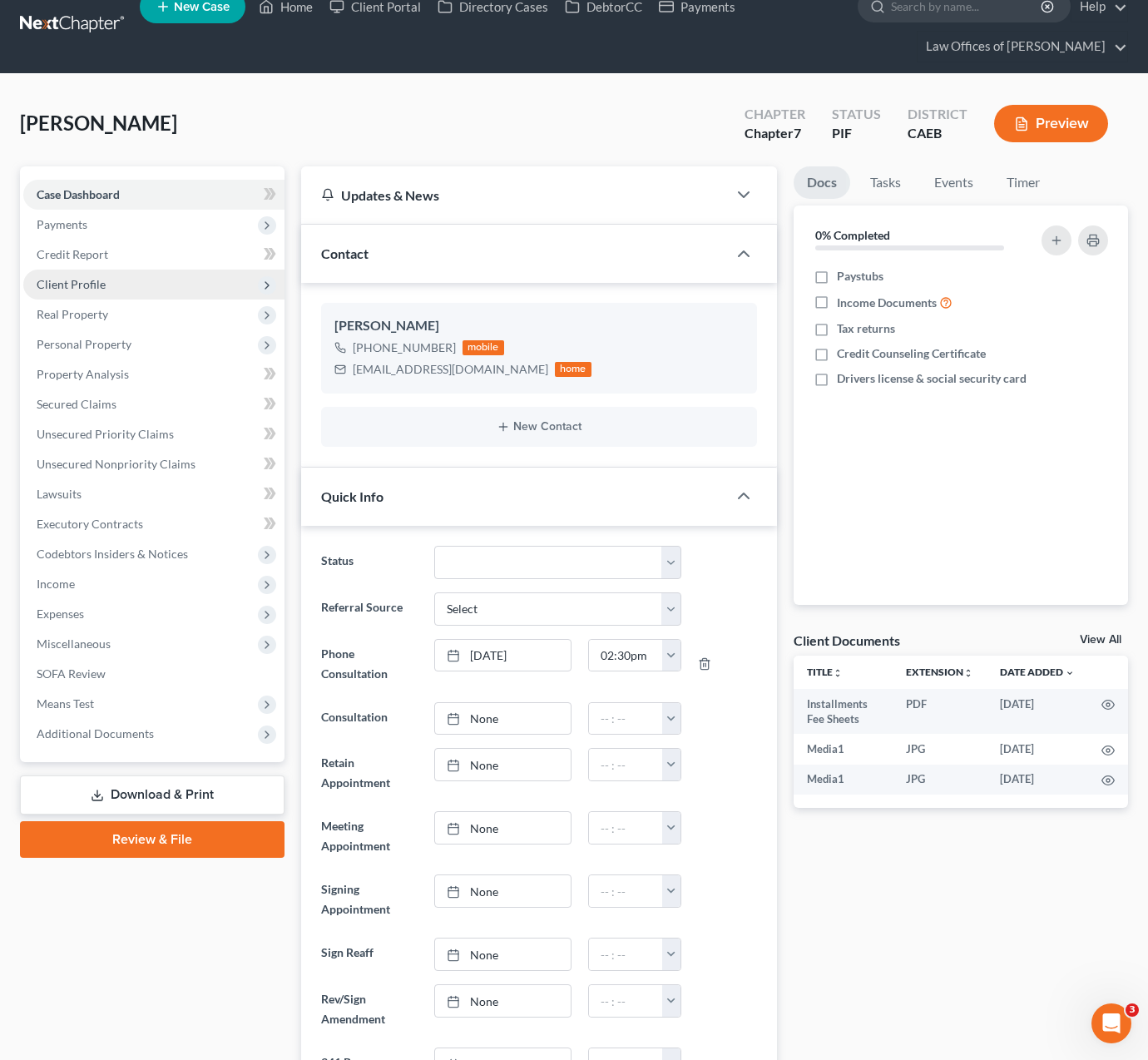
click at [98, 290] on span "Client Profile" at bounding box center [71, 284] width 69 height 15
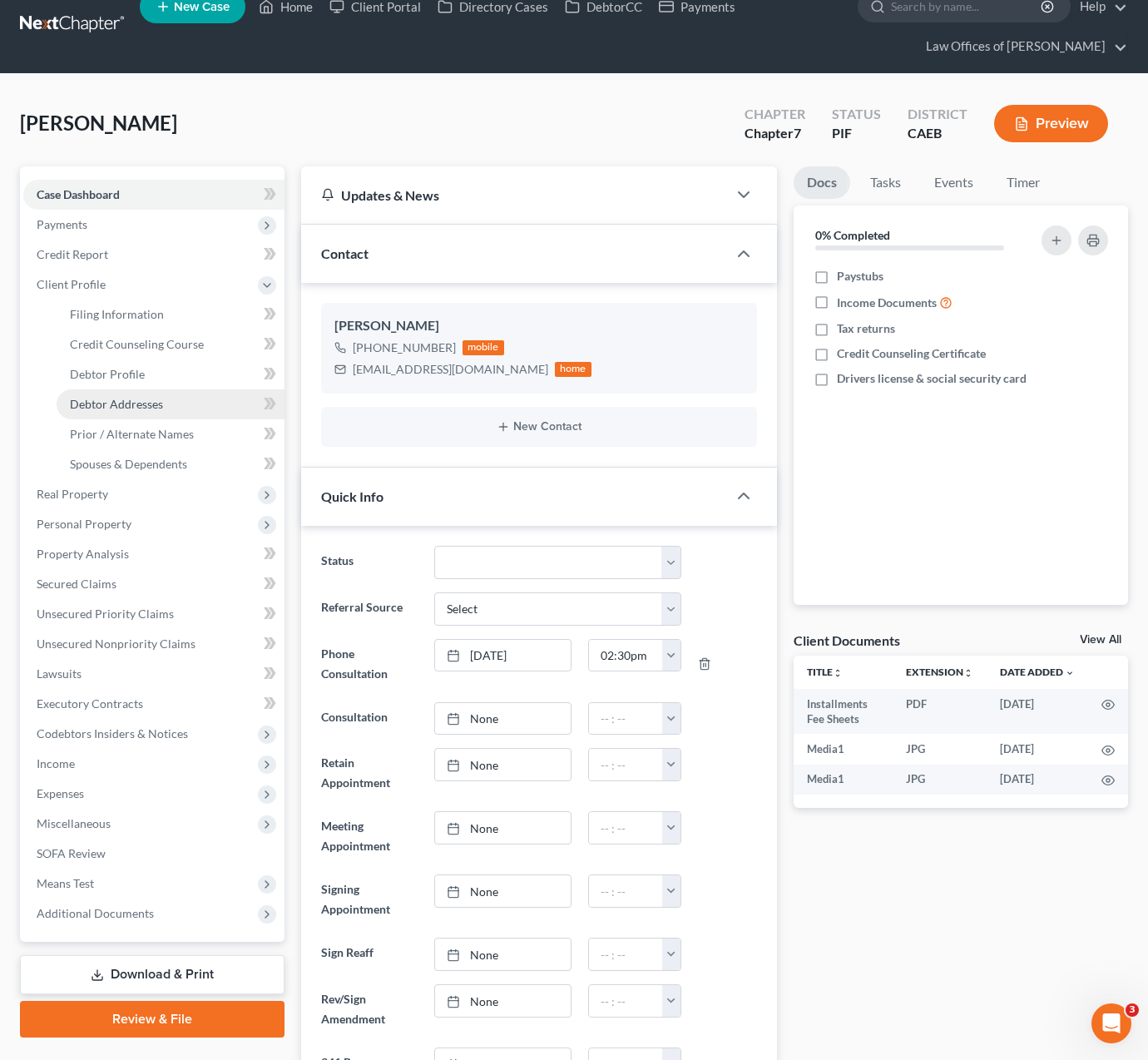
click at [153, 399] on span "Debtor Addresses" at bounding box center [117, 404] width 93 height 15
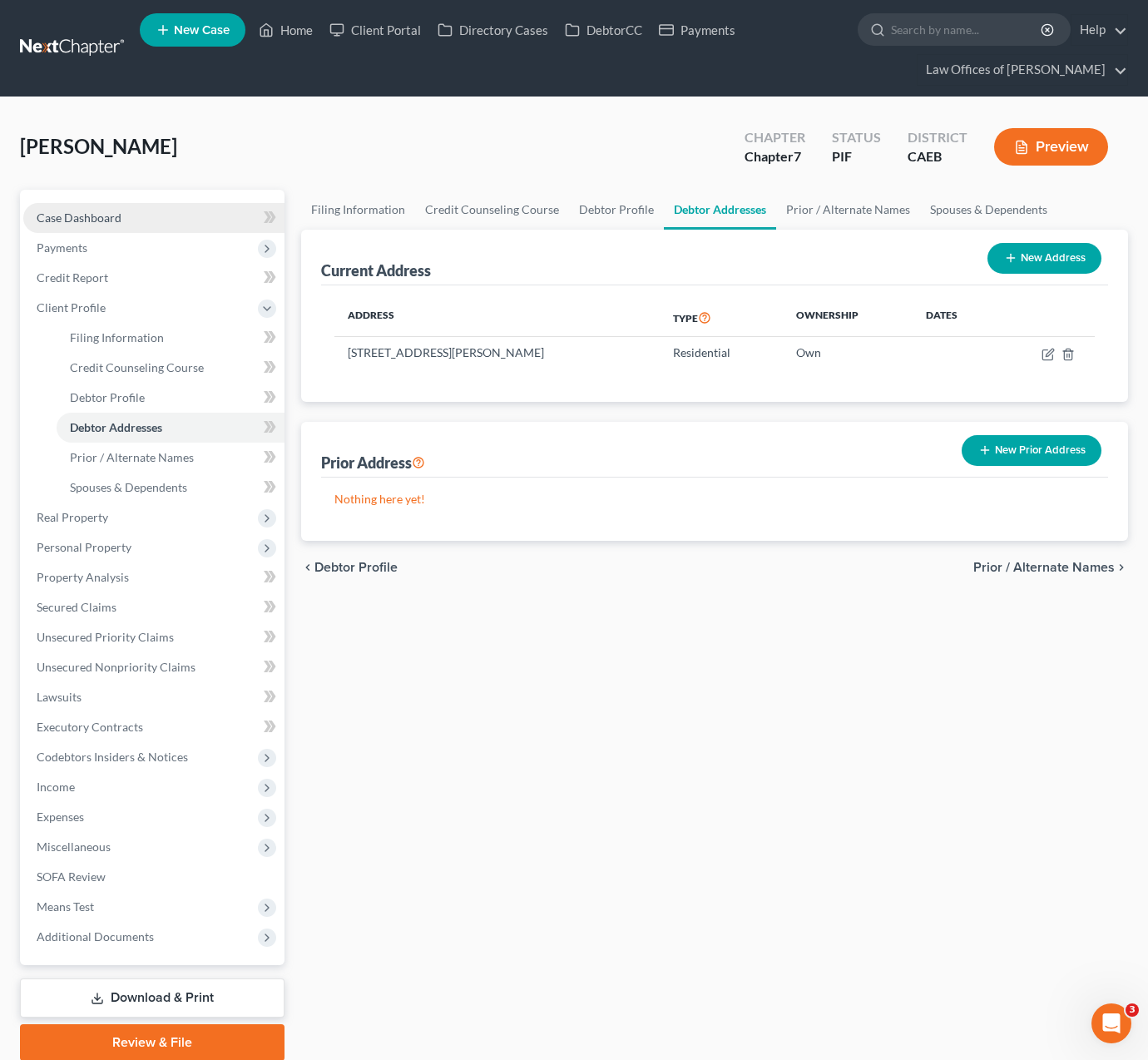
click at [131, 221] on link "Case Dashboard" at bounding box center [154, 218] width 261 height 30
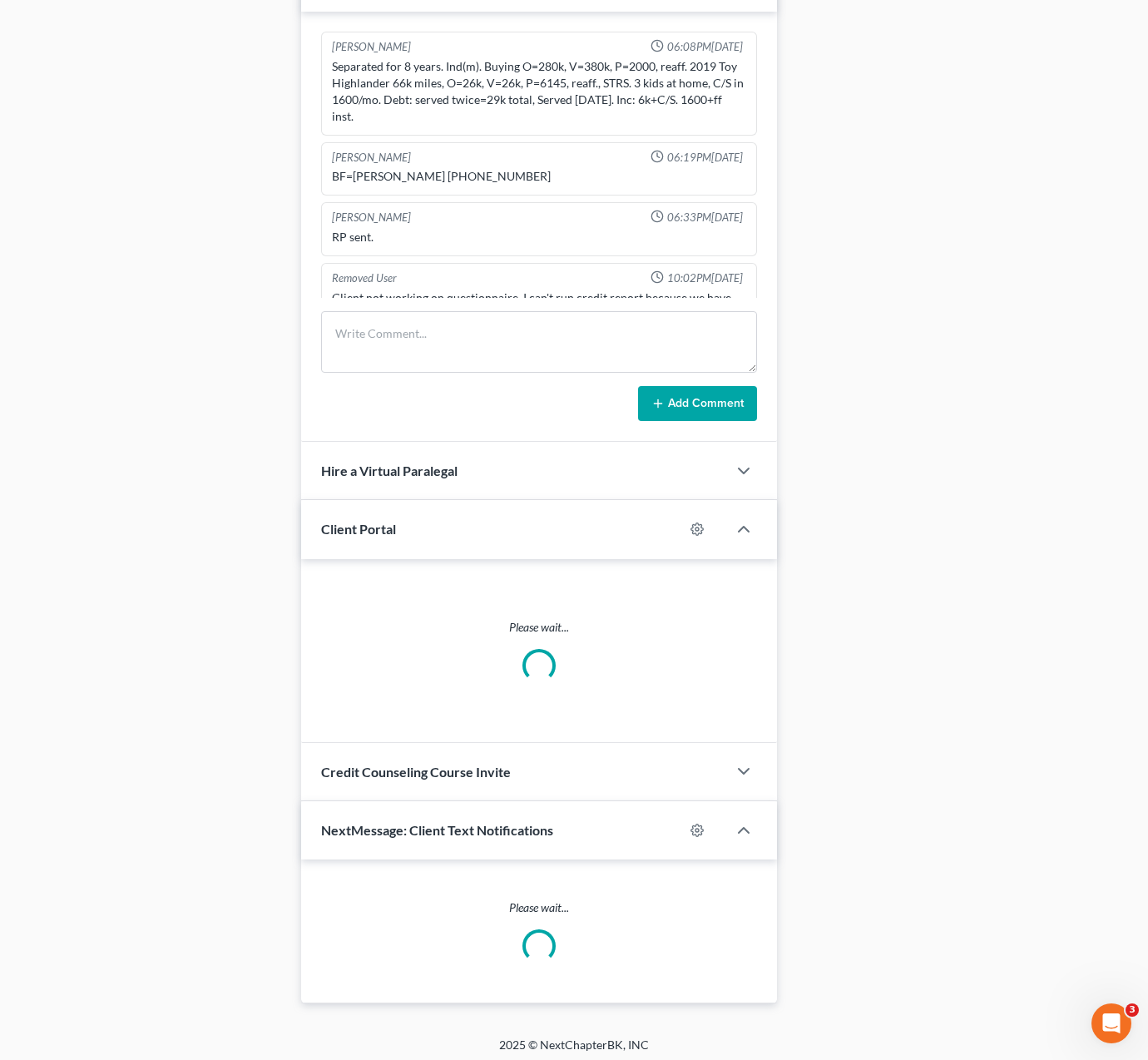
scroll to position [1404, 0]
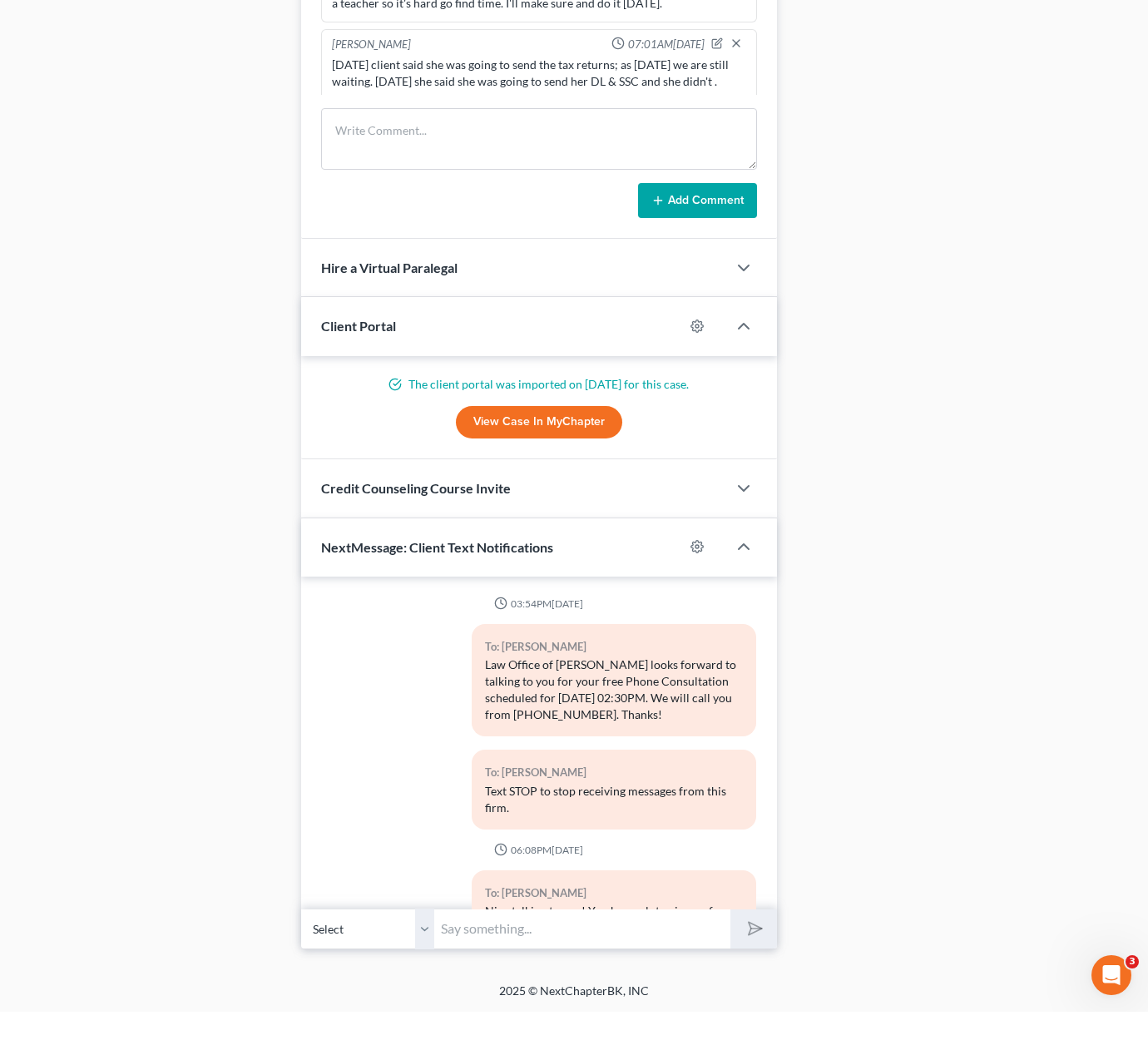
scroll to position [9470, 0]
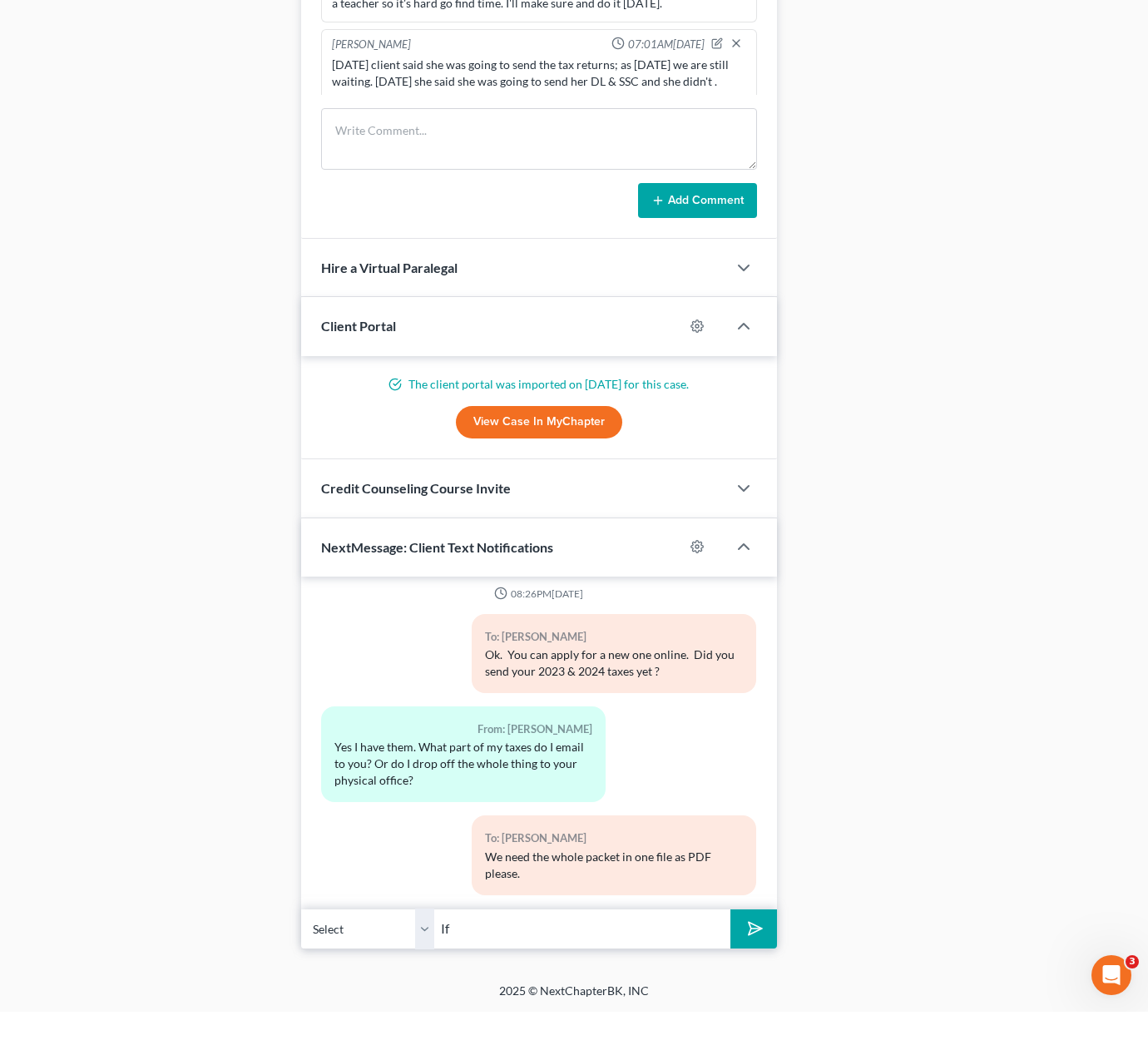
type input "I"
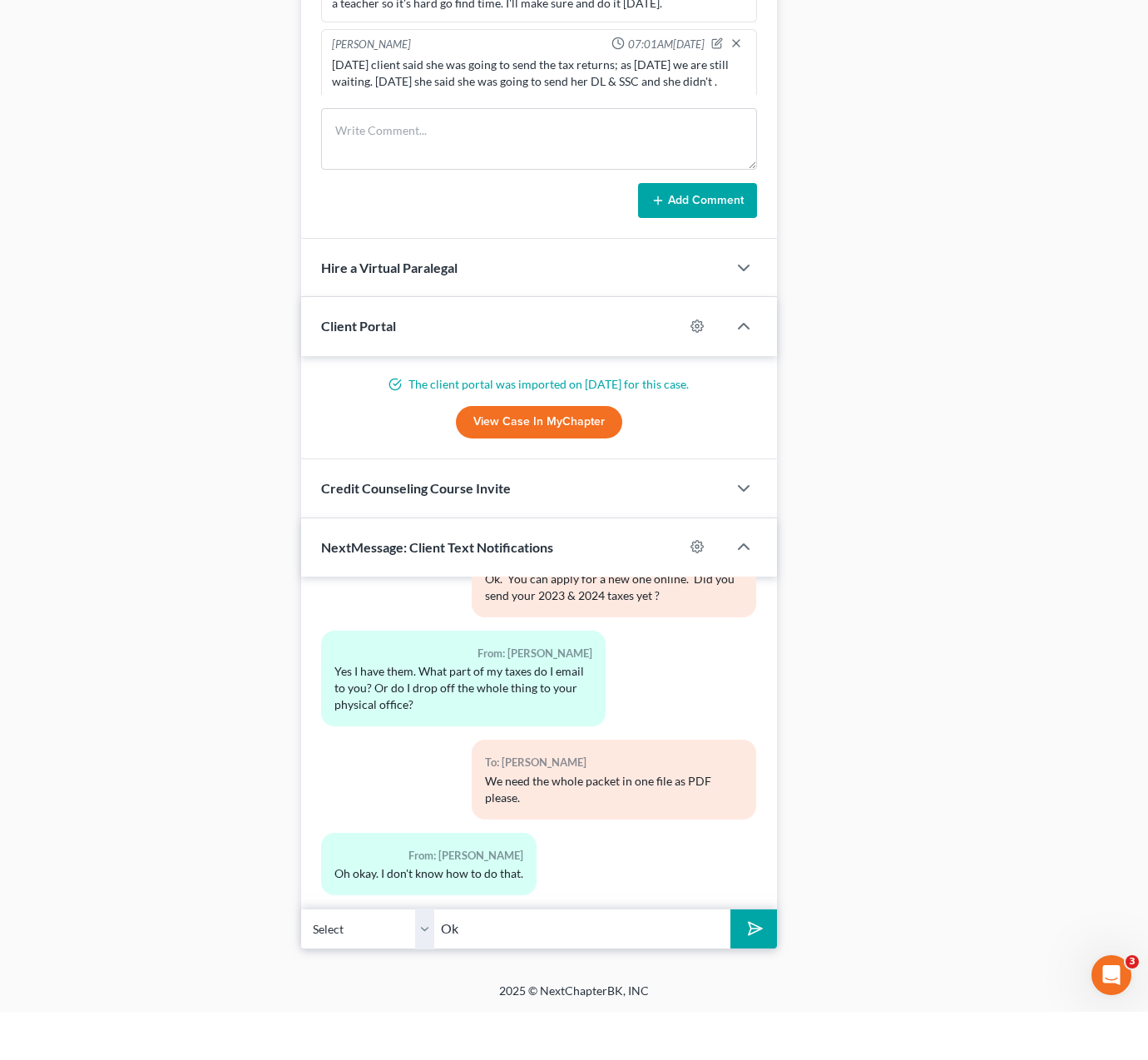
type input "O"
type input "Y"
type input "You can go to any UPS store [DATE] (most of them close at 4:00 [DATE]) and they…"
click at [753, 958] on button "submit" at bounding box center [753, 977] width 46 height 39
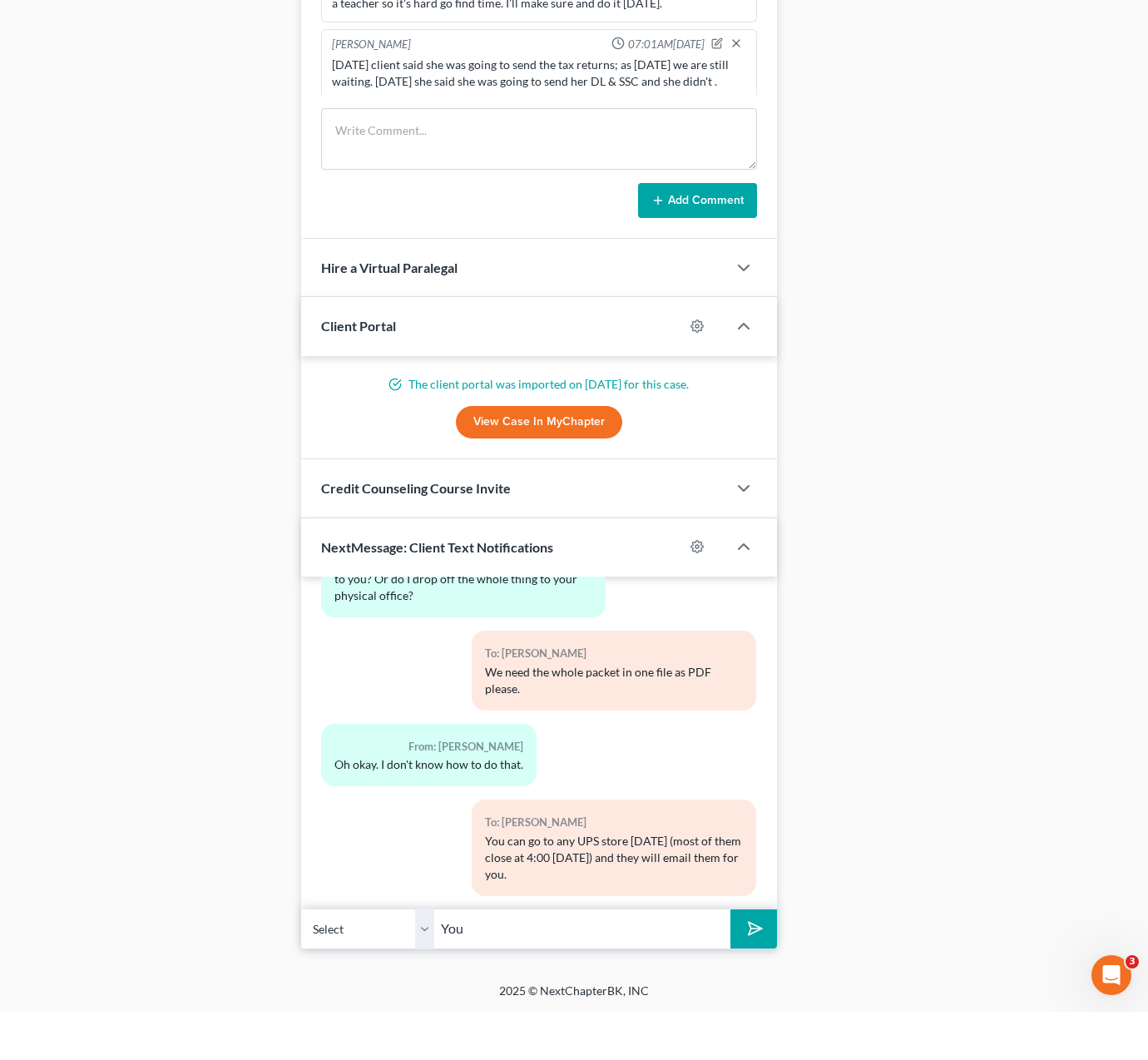
scroll to position [9806, 0]
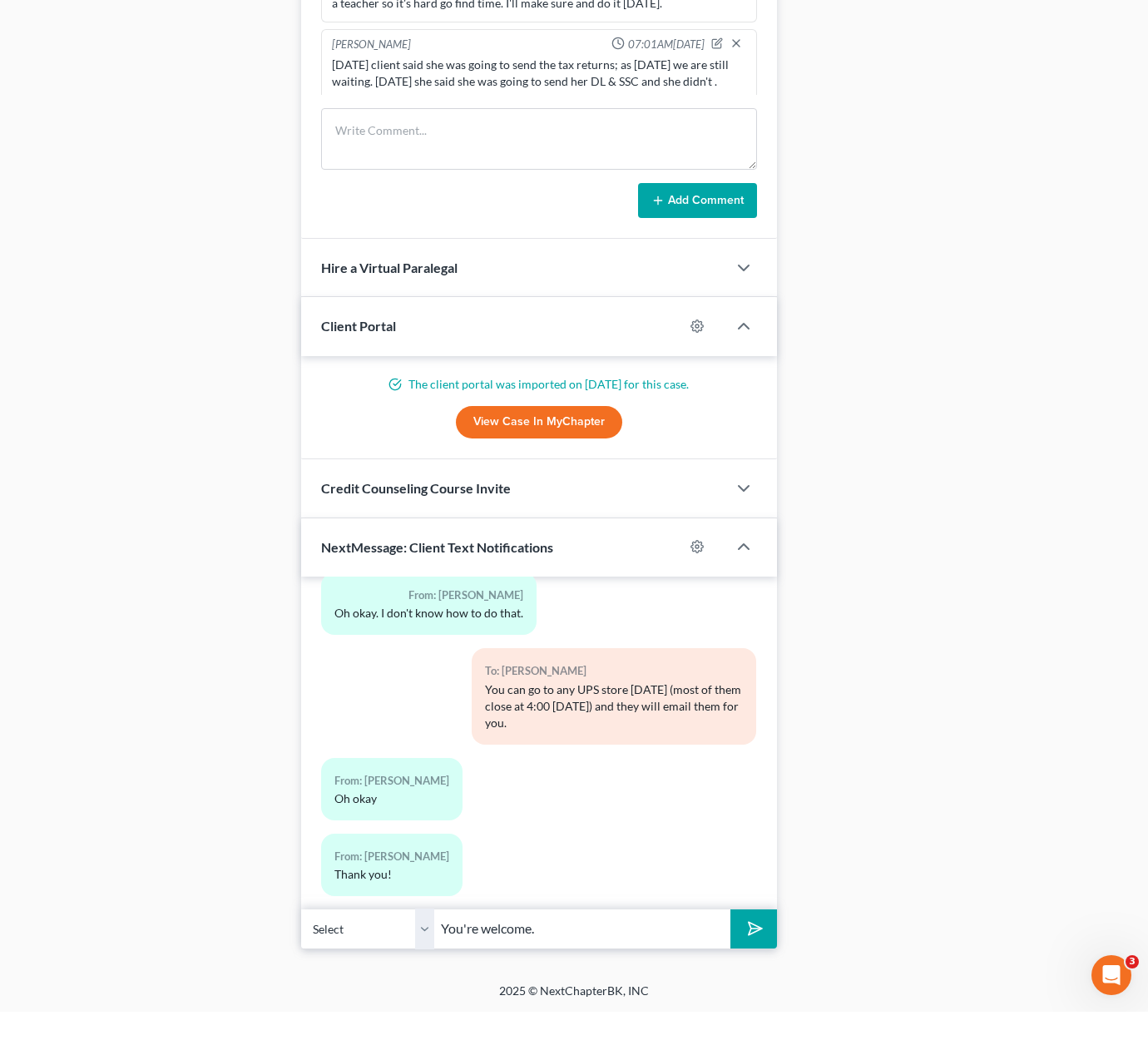
type input "You're welcome."
click at [753, 958] on button "submit" at bounding box center [753, 977] width 46 height 39
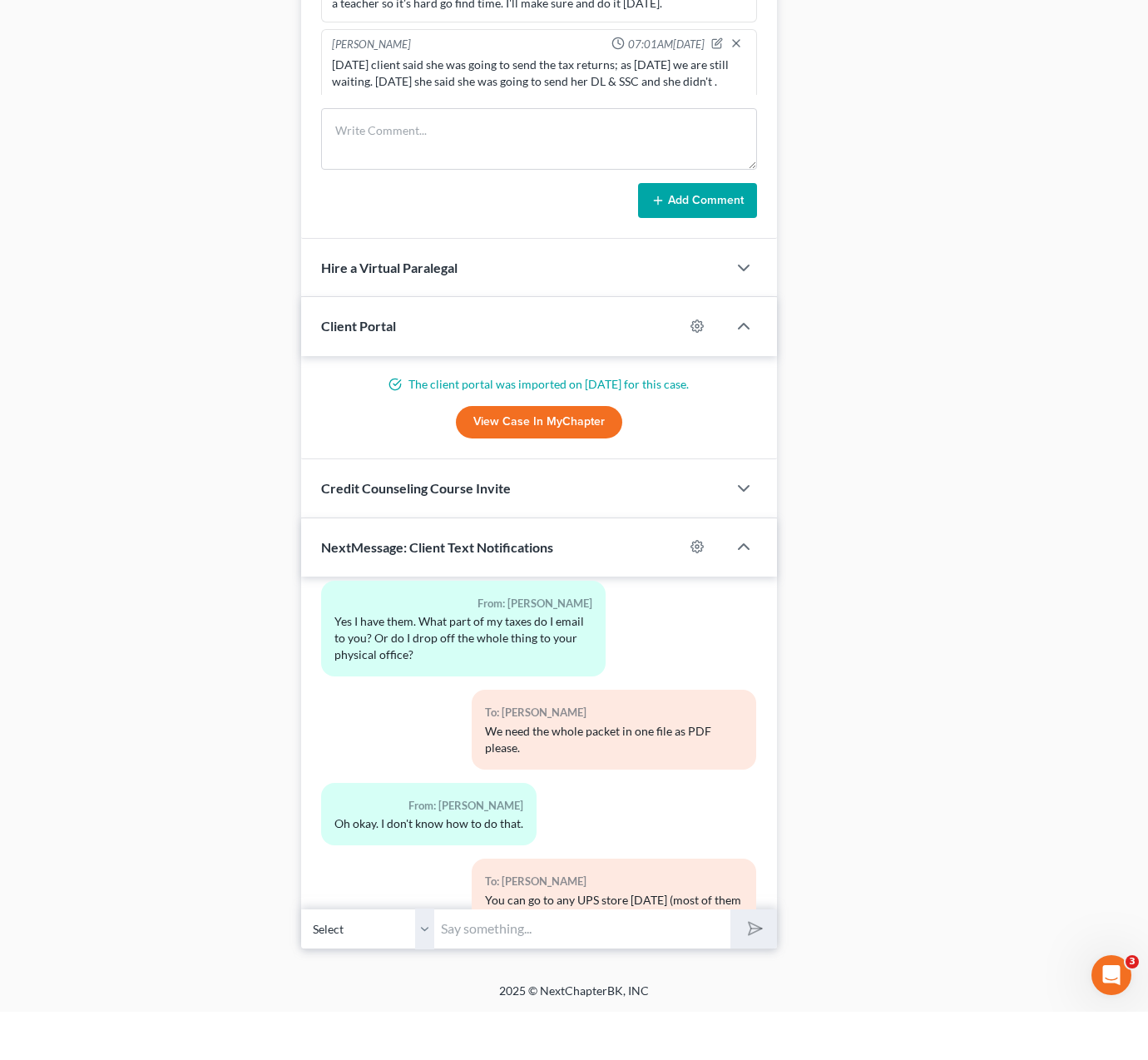
scroll to position [9699, 0]
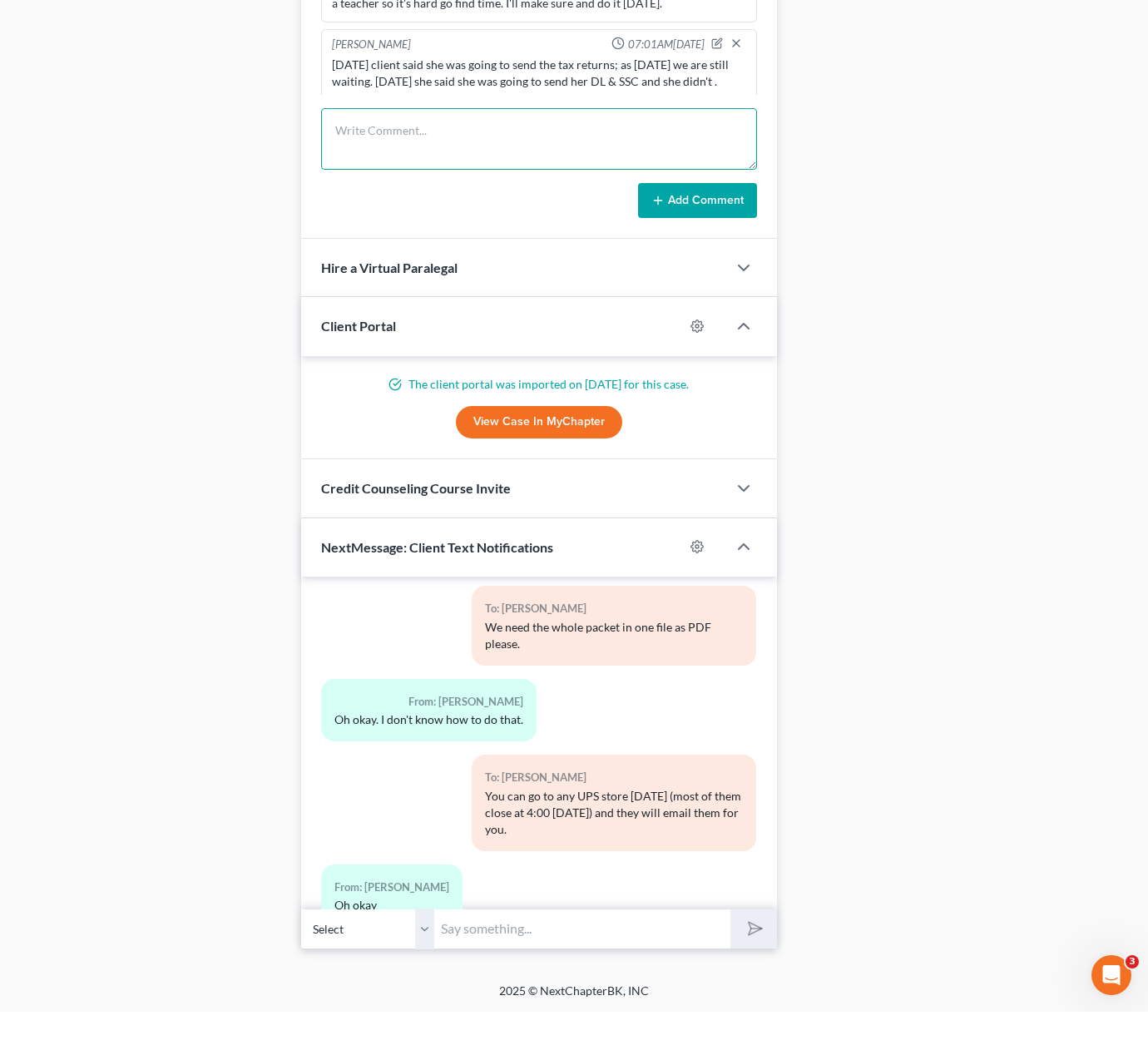
click at [403, 157] on textarea at bounding box center [539, 188] width 436 height 62
type textarea "Asking client again to send taxes; she said can't find SSC however she had it a…"
click at [687, 231] on button "Add Comment" at bounding box center [697, 249] width 119 height 35
drag, startPoint x: 1143, startPoint y: 692, endPoint x: 1157, endPoint y: 706, distance: 19.8
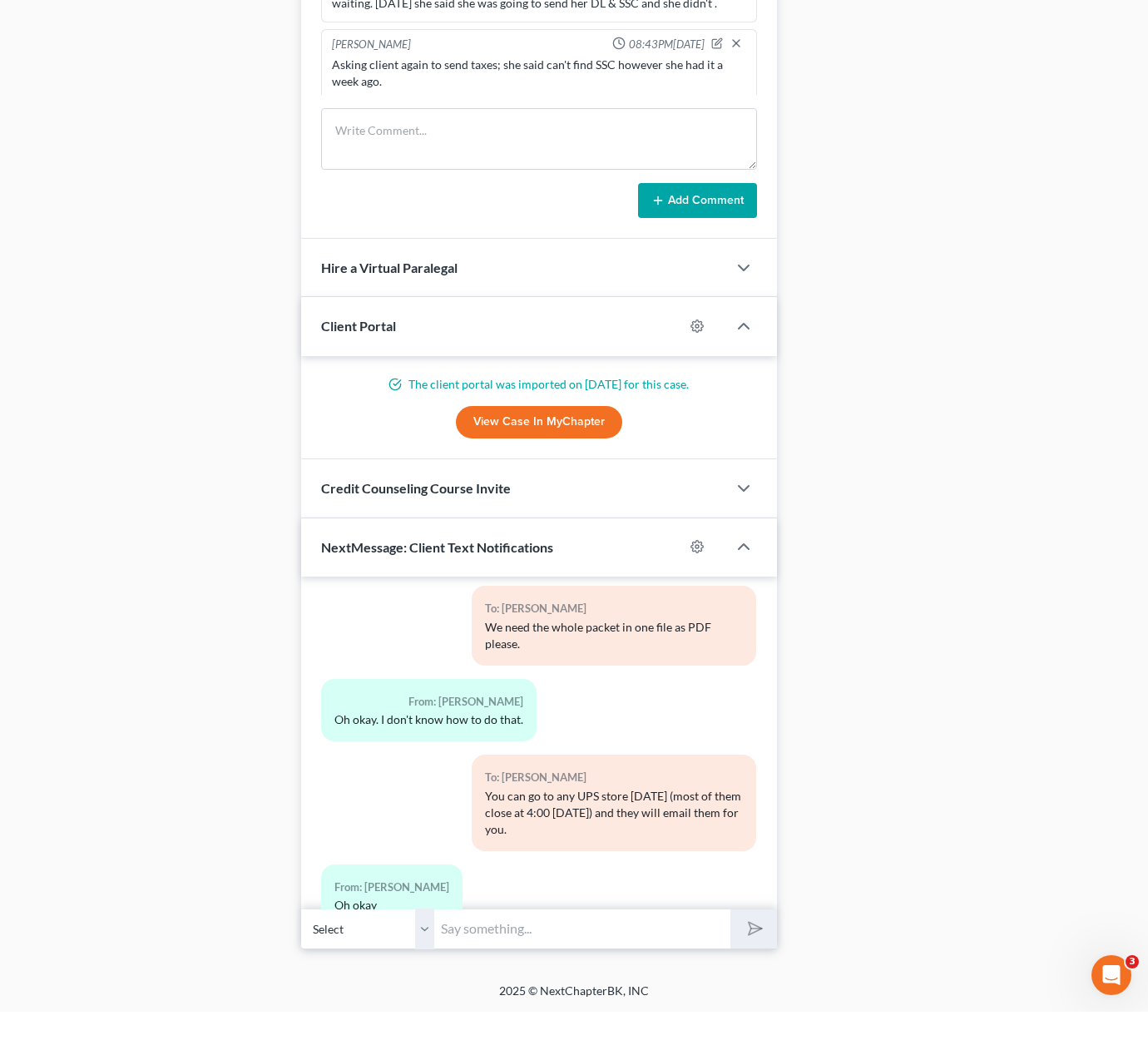
click at [766, 912] on div "From: [PERSON_NAME] Oh okay" at bounding box center [539, 950] width 452 height 76
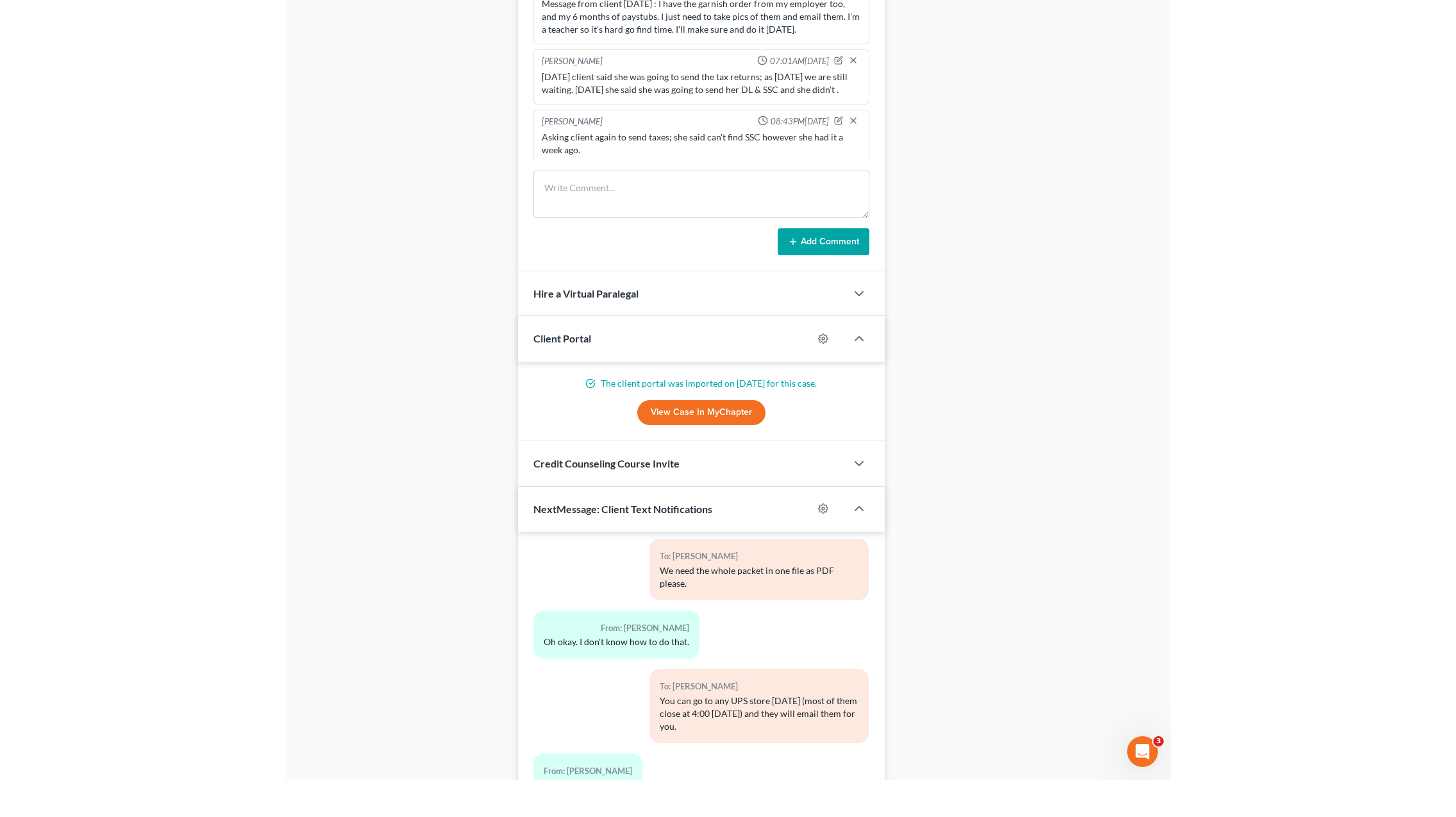
scroll to position [6872, 0]
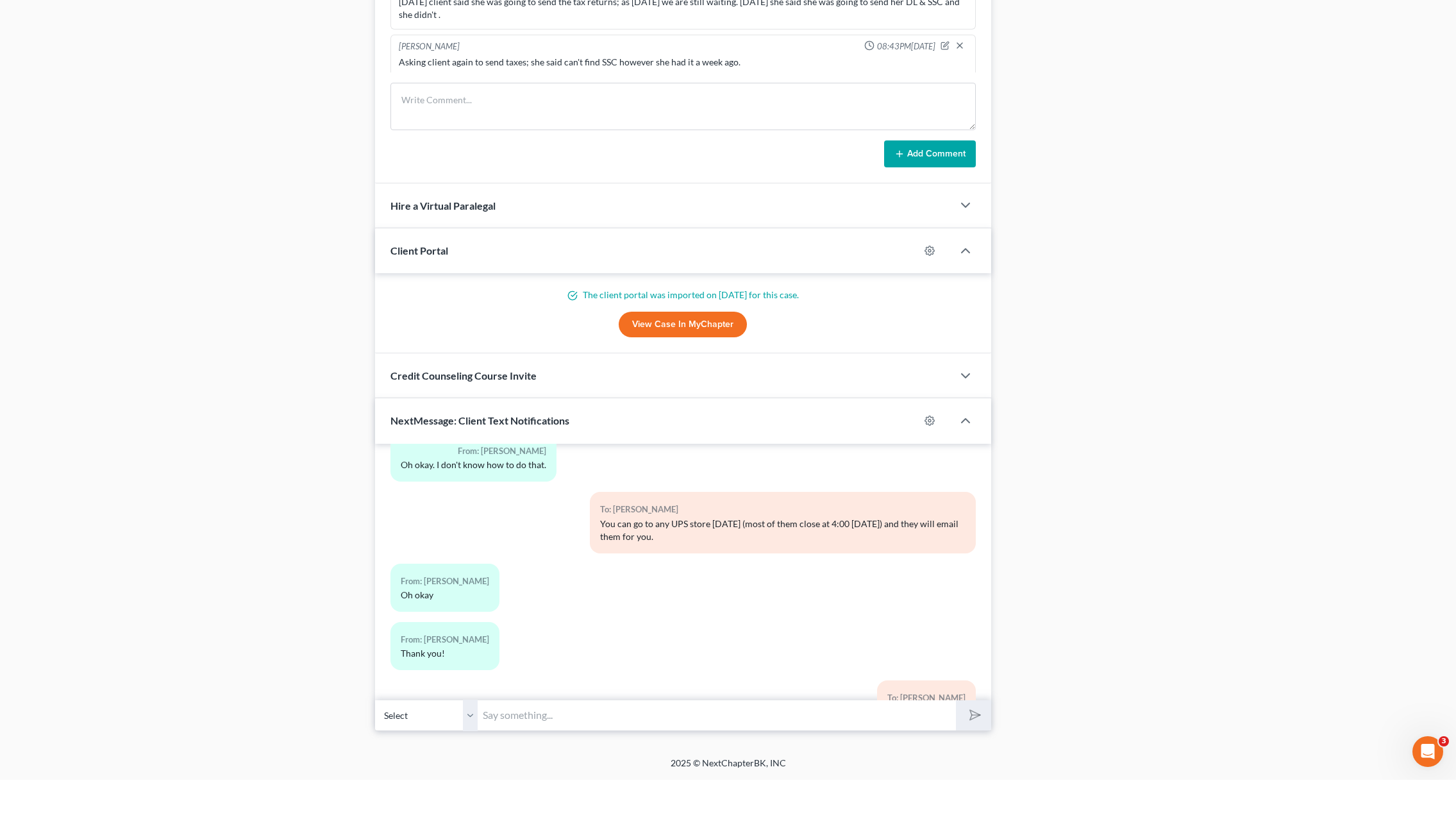
click at [884, 601] on div "From: [PERSON_NAME] Oh okay" at bounding box center [683, 630] width 599 height 58
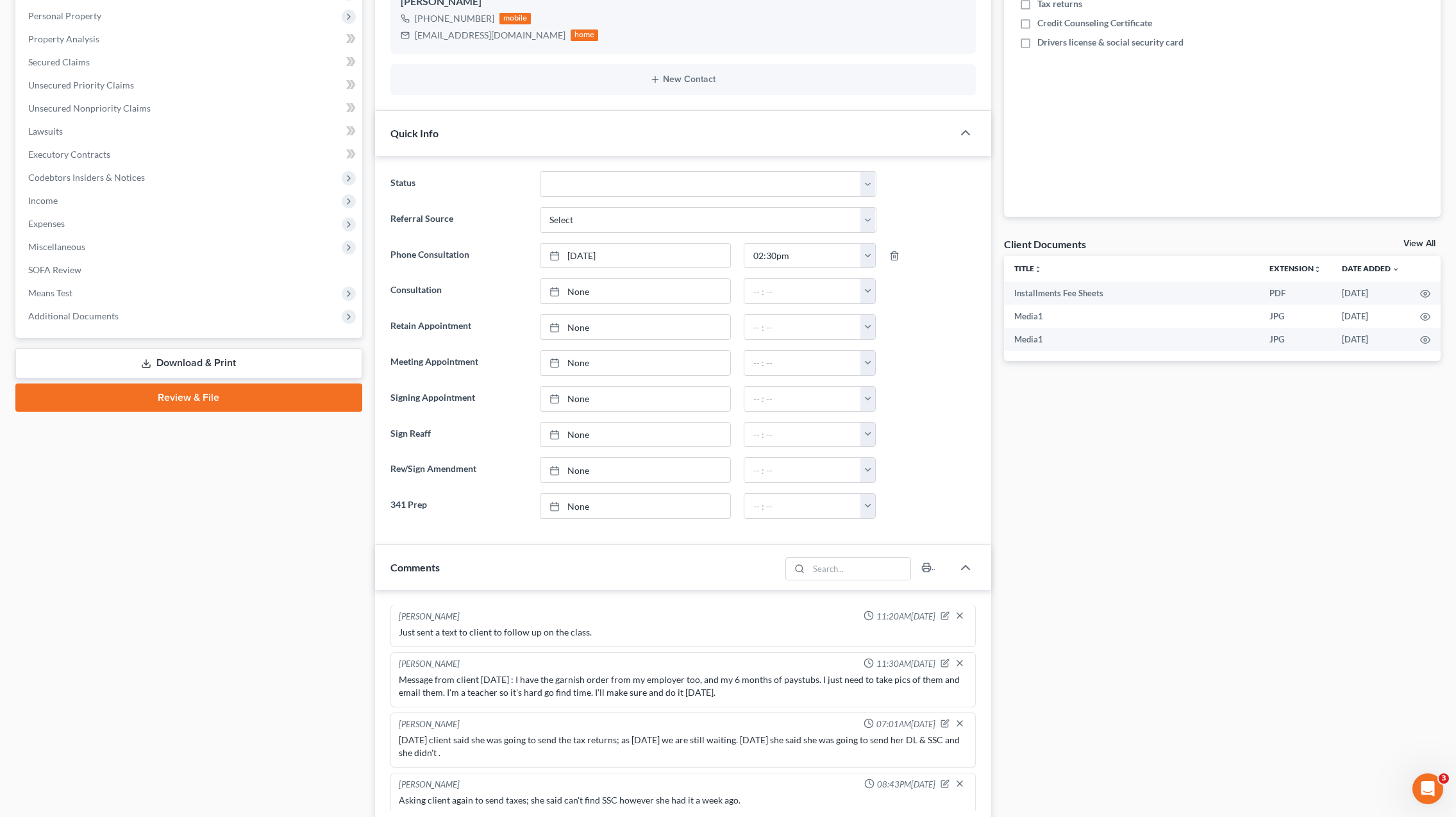
scroll to position [0, 0]
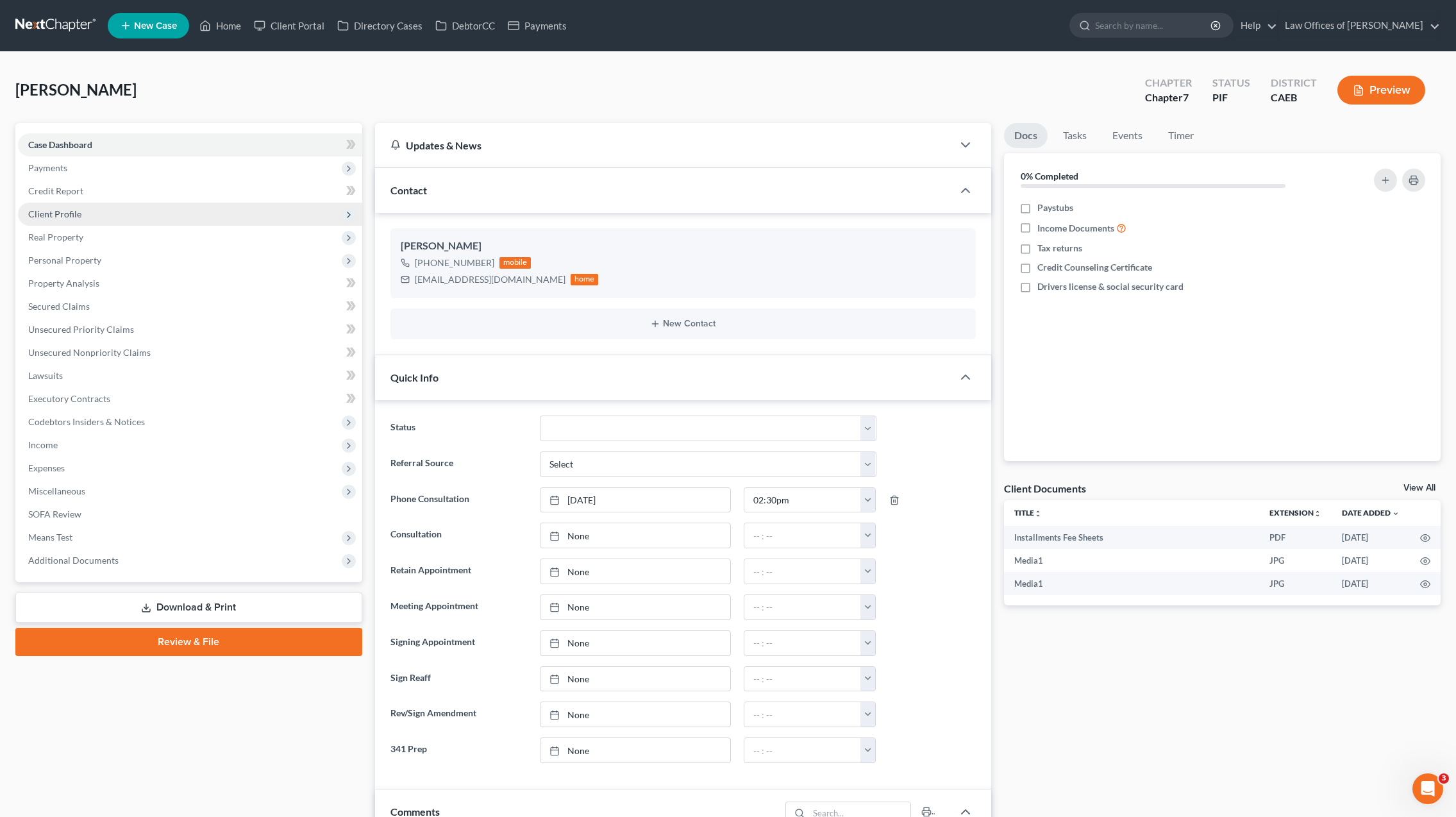
click at [116, 218] on span "Client Profile" at bounding box center [190, 214] width 345 height 23
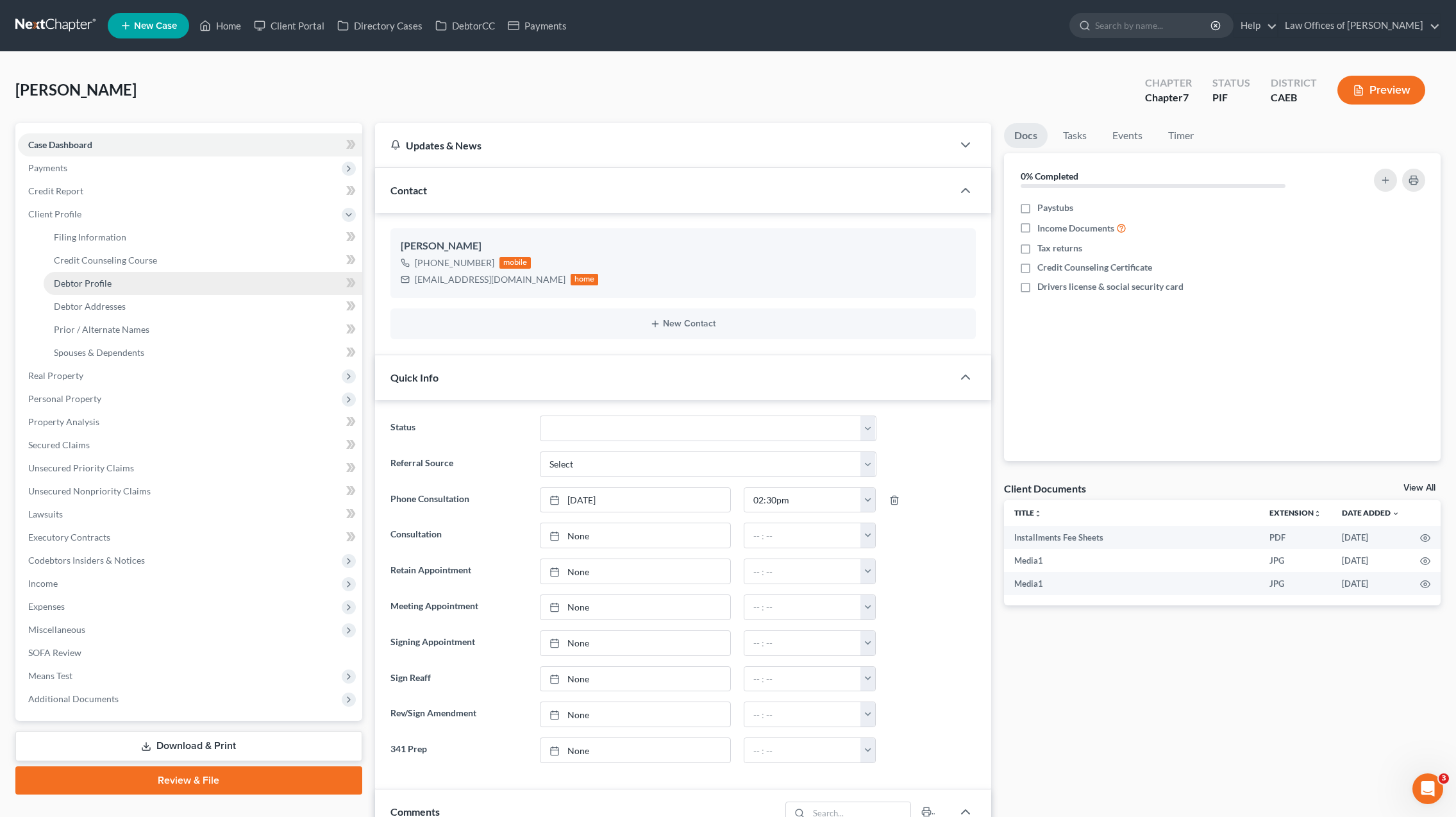
click at [159, 286] on link "Debtor Profile" at bounding box center [203, 283] width 319 height 23
select select "3"
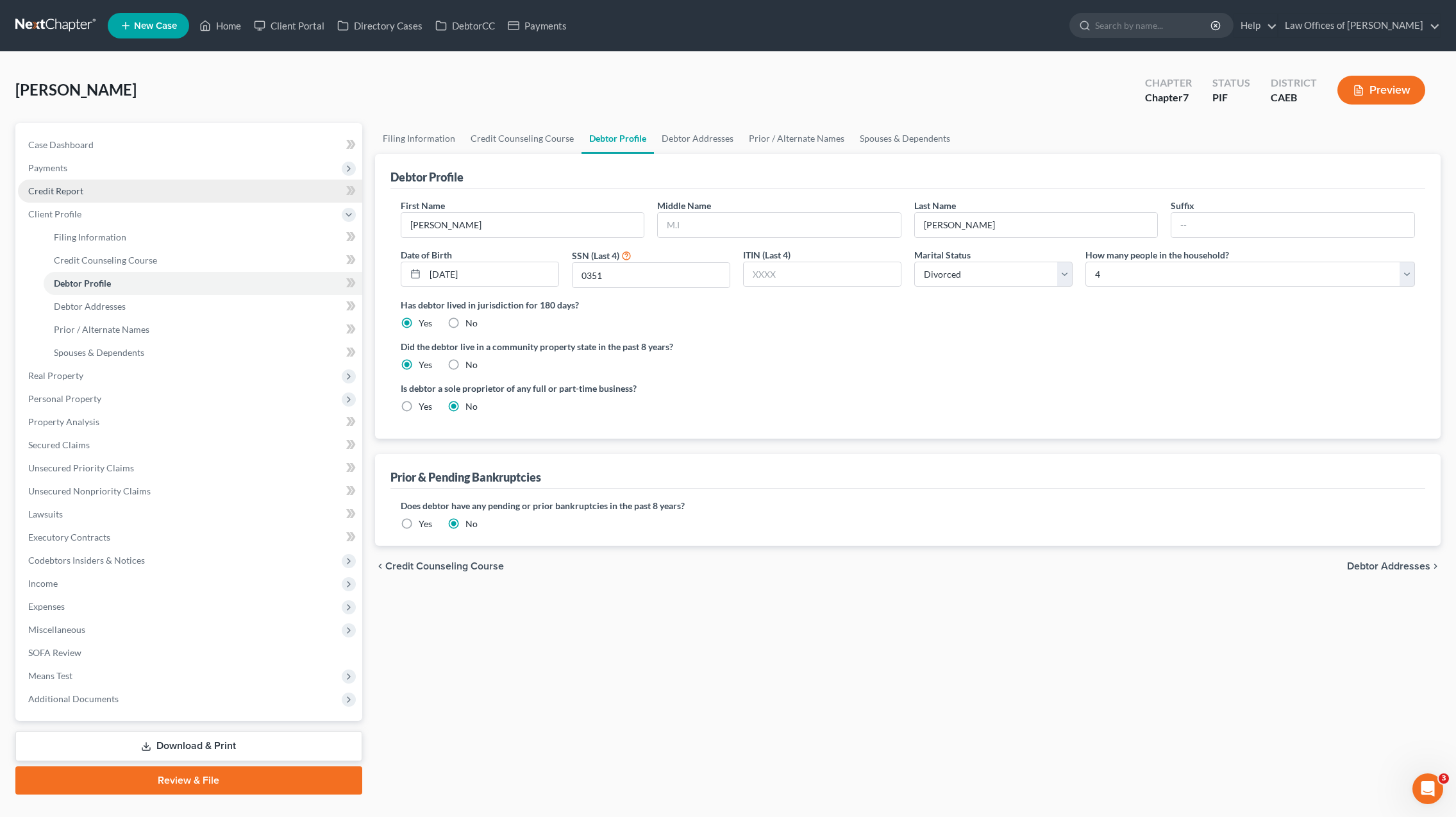
click at [100, 194] on link "Credit Report" at bounding box center [190, 191] width 345 height 23
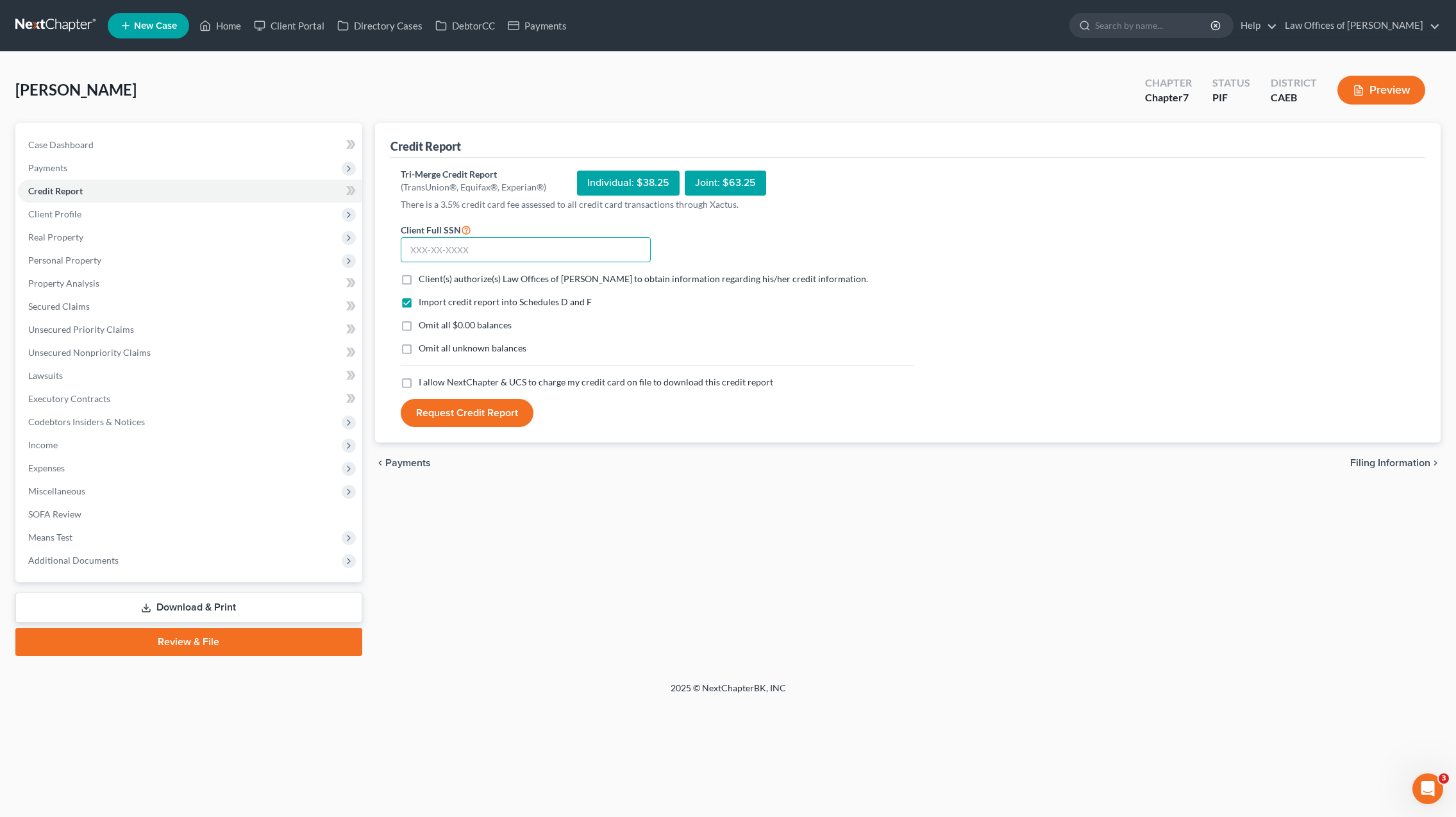
click at [490, 256] on input "text" at bounding box center [526, 250] width 250 height 26
type input "609-05-0351"
click at [419, 279] on label "Client(s) authorize(s) Law Offices of [PERSON_NAME] to obtain information regar…" at bounding box center [643, 279] width 450 height 13
click at [424, 279] on input "Client(s) authorize(s) Law Offices of [PERSON_NAME] to obtain information regar…" at bounding box center [428, 277] width 8 height 8
checkbox input "true"
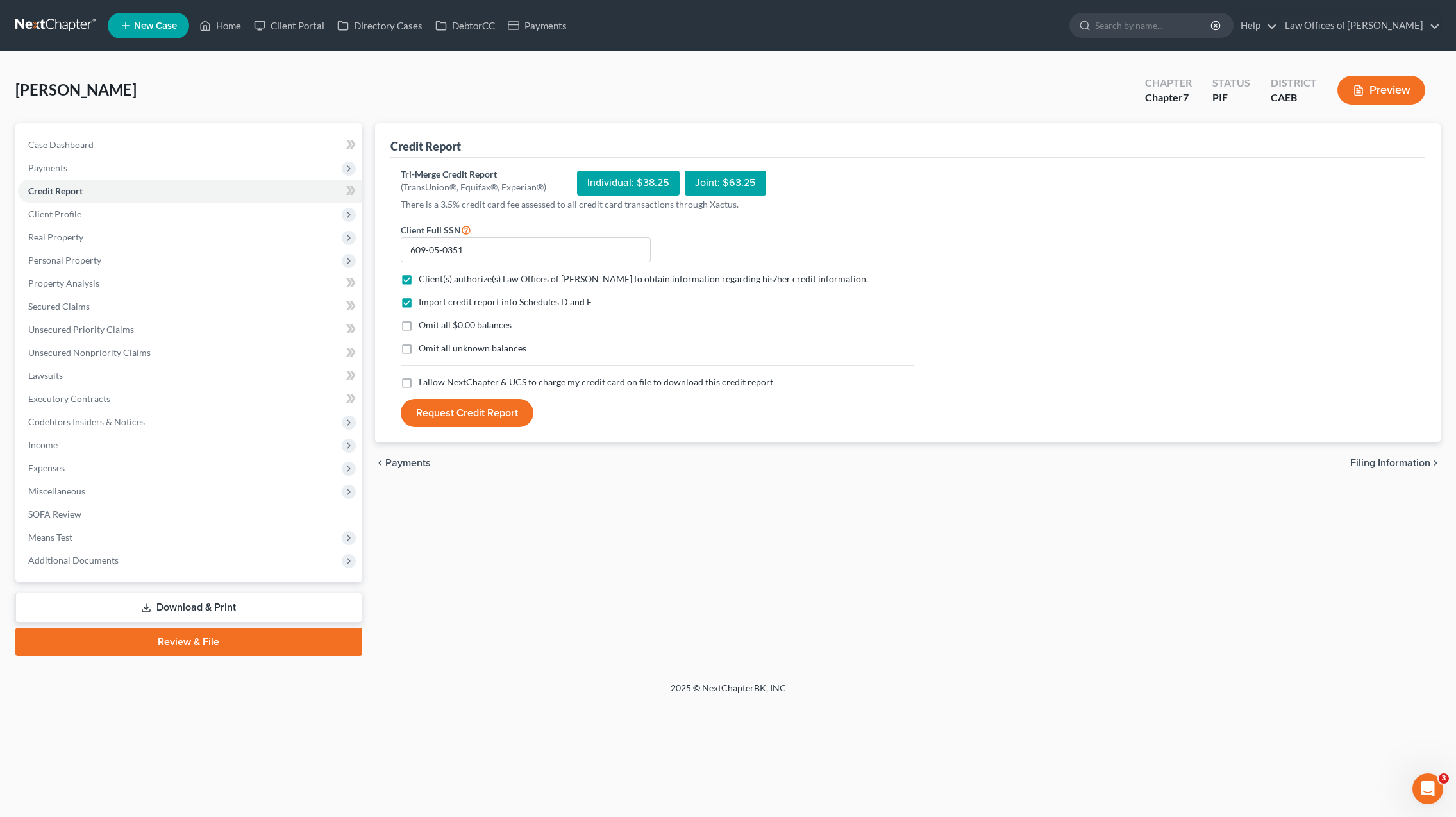
click at [419, 324] on label "Omit all $0.00 balances" at bounding box center [465, 325] width 93 height 13
click at [424, 324] on input "Omit all $0.00 balances" at bounding box center [428, 323] width 8 height 8
checkbox input "true"
click at [419, 383] on label "I allow NextChapter & UCS to charge my credit card on file to download this cre…" at bounding box center [596, 382] width 354 height 13
click at [424, 383] on input "I allow NextChapter & UCS to charge my credit card on file to download this cre…" at bounding box center [428, 380] width 8 height 8
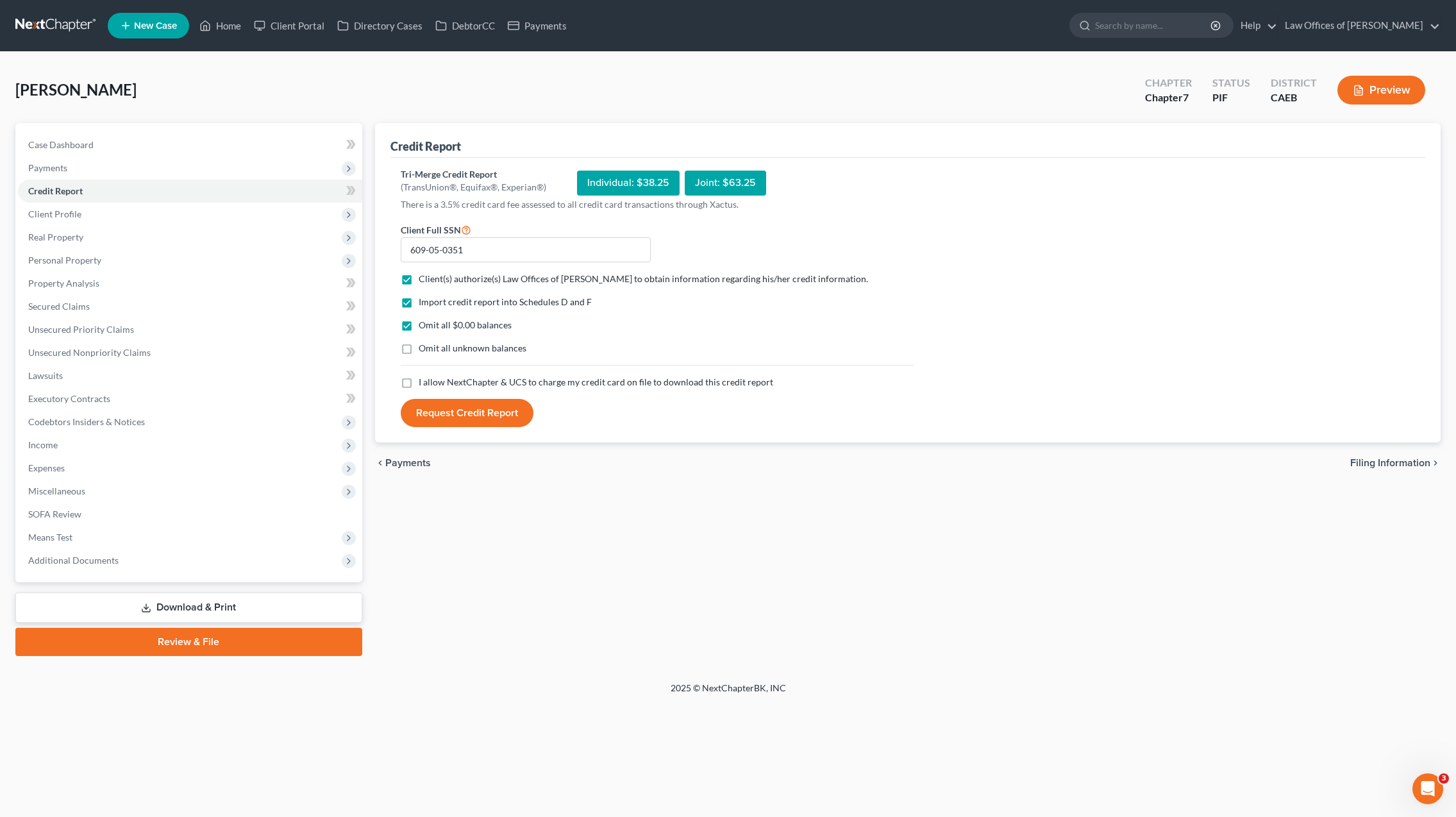
checkbox input "true"
click at [487, 408] on button "Request Credit Report" at bounding box center [467, 413] width 133 height 28
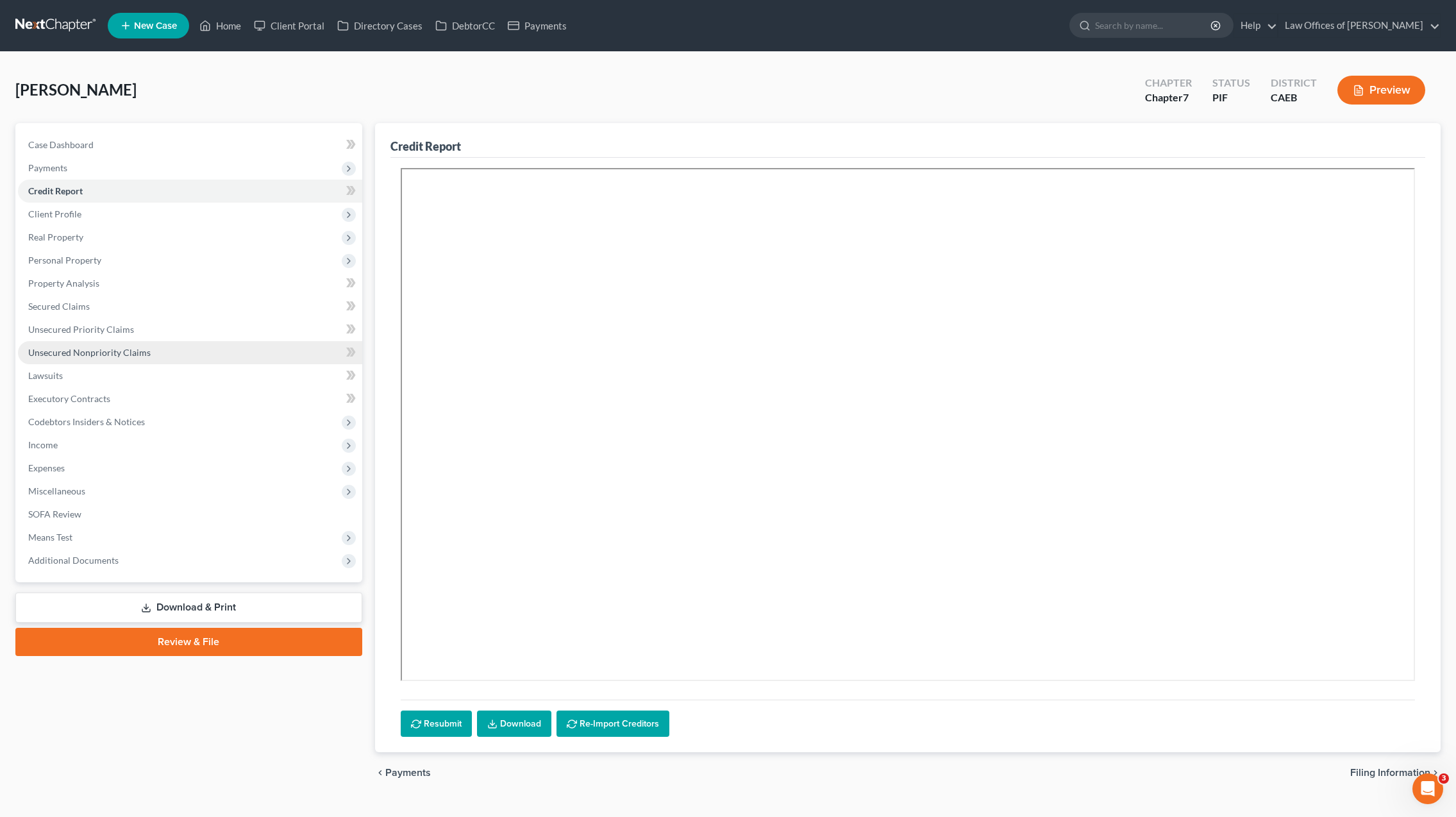
click at [126, 353] on span "Unsecured Nonpriority Claims" at bounding box center [89, 352] width 123 height 11
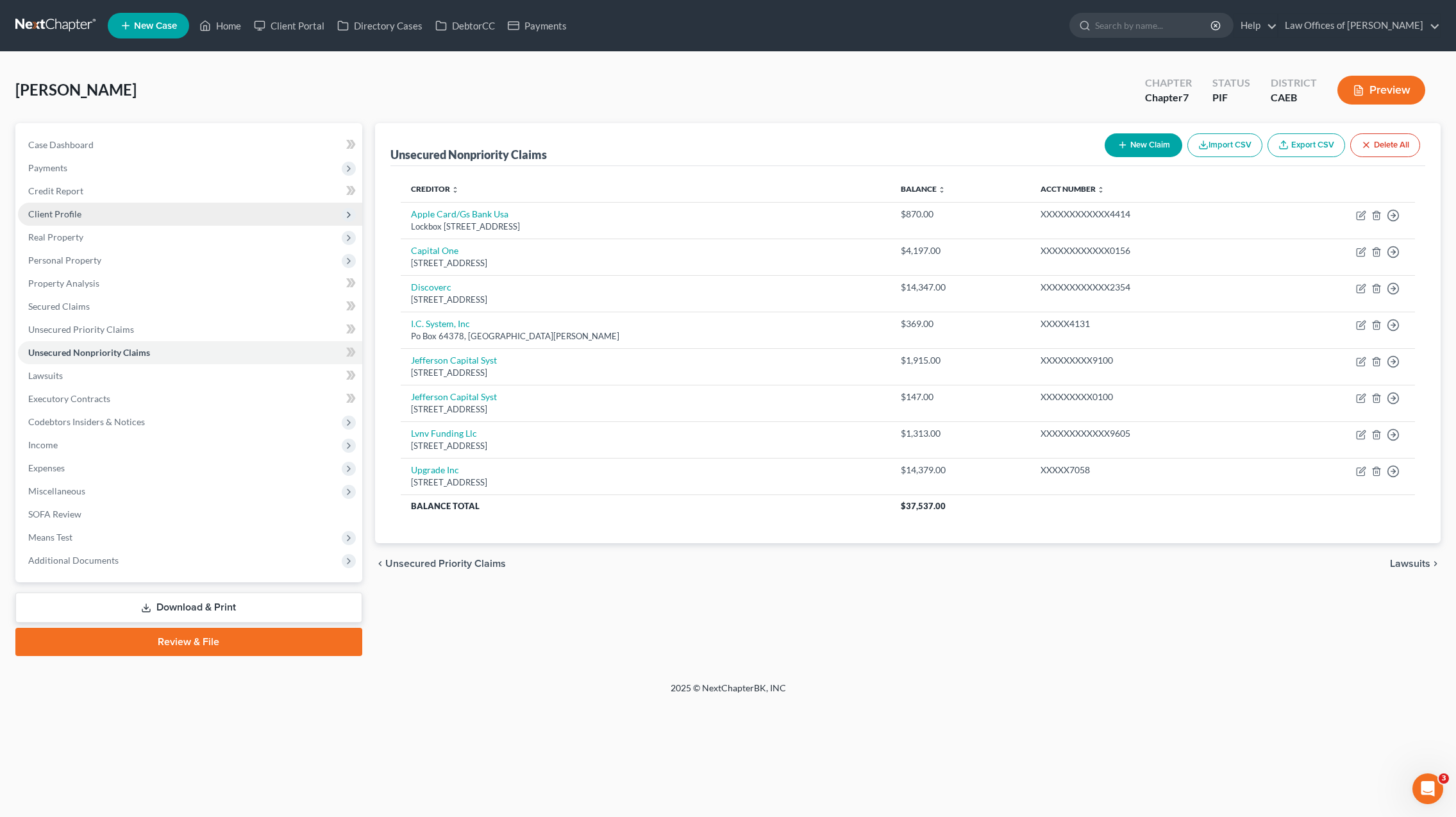
click at [108, 222] on span "Client Profile" at bounding box center [190, 214] width 345 height 23
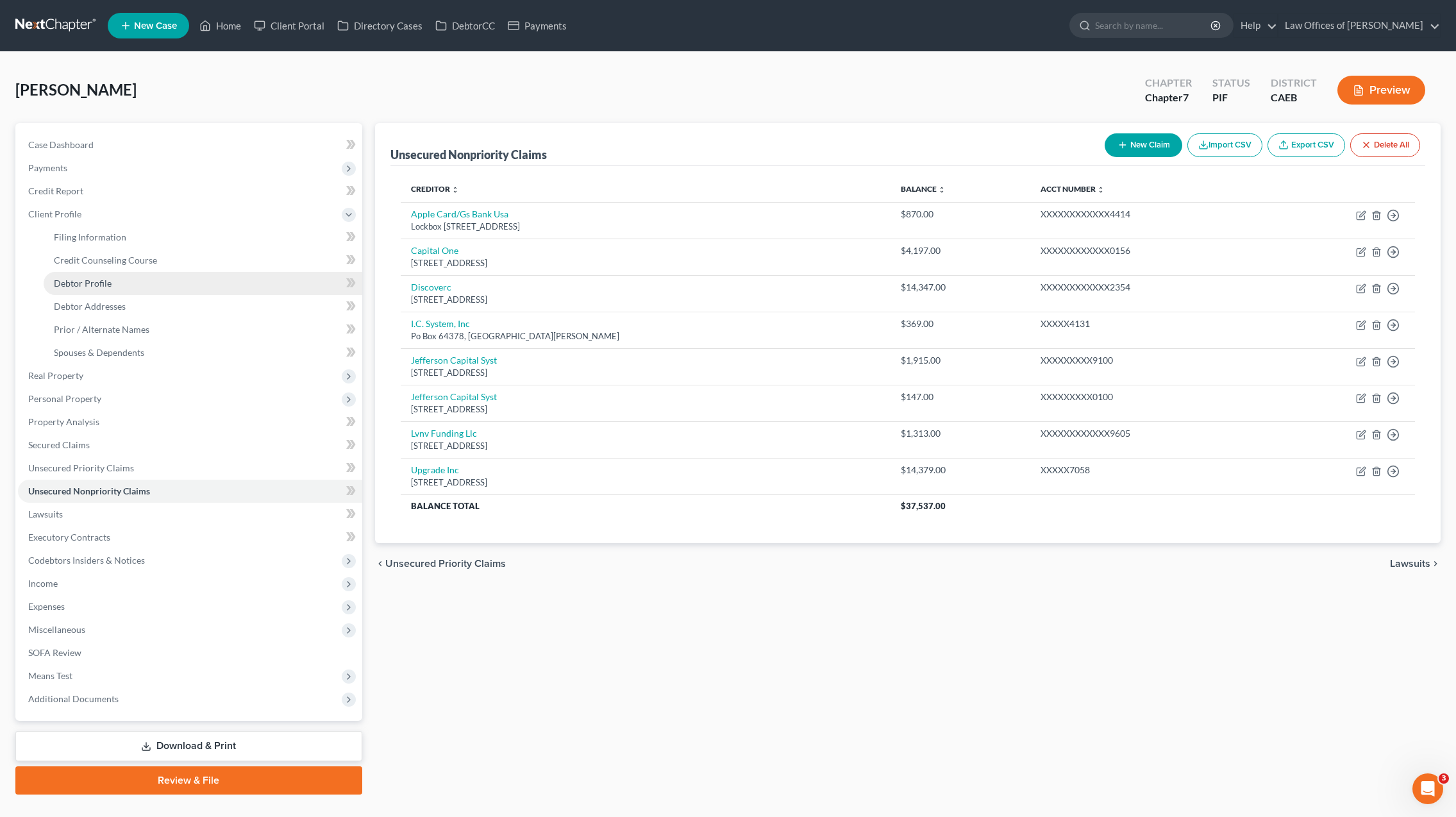
click at [150, 290] on link "Debtor Profile" at bounding box center [203, 283] width 319 height 23
select select "3"
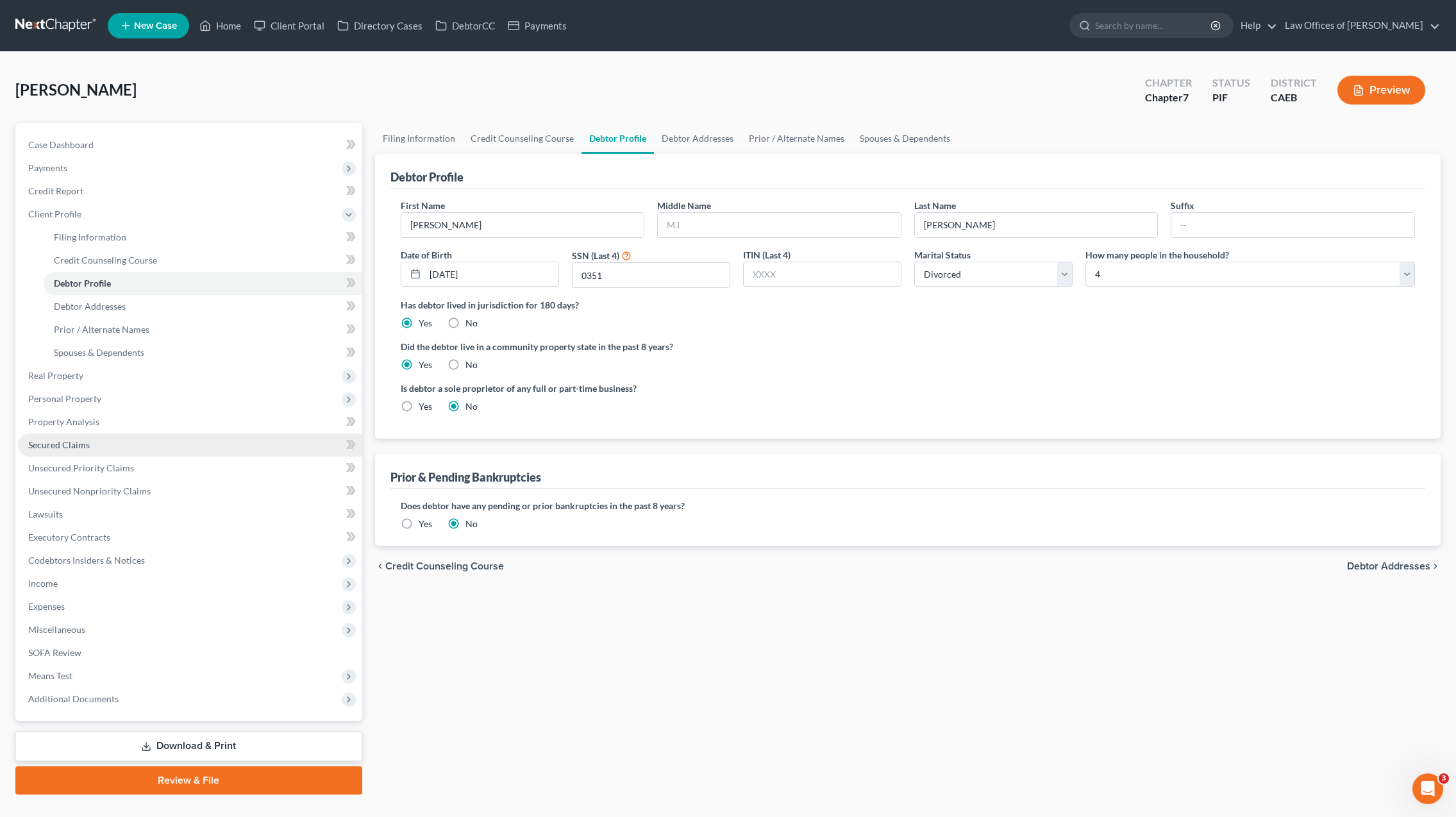
click at [93, 448] on link "Secured Claims" at bounding box center [190, 445] width 345 height 23
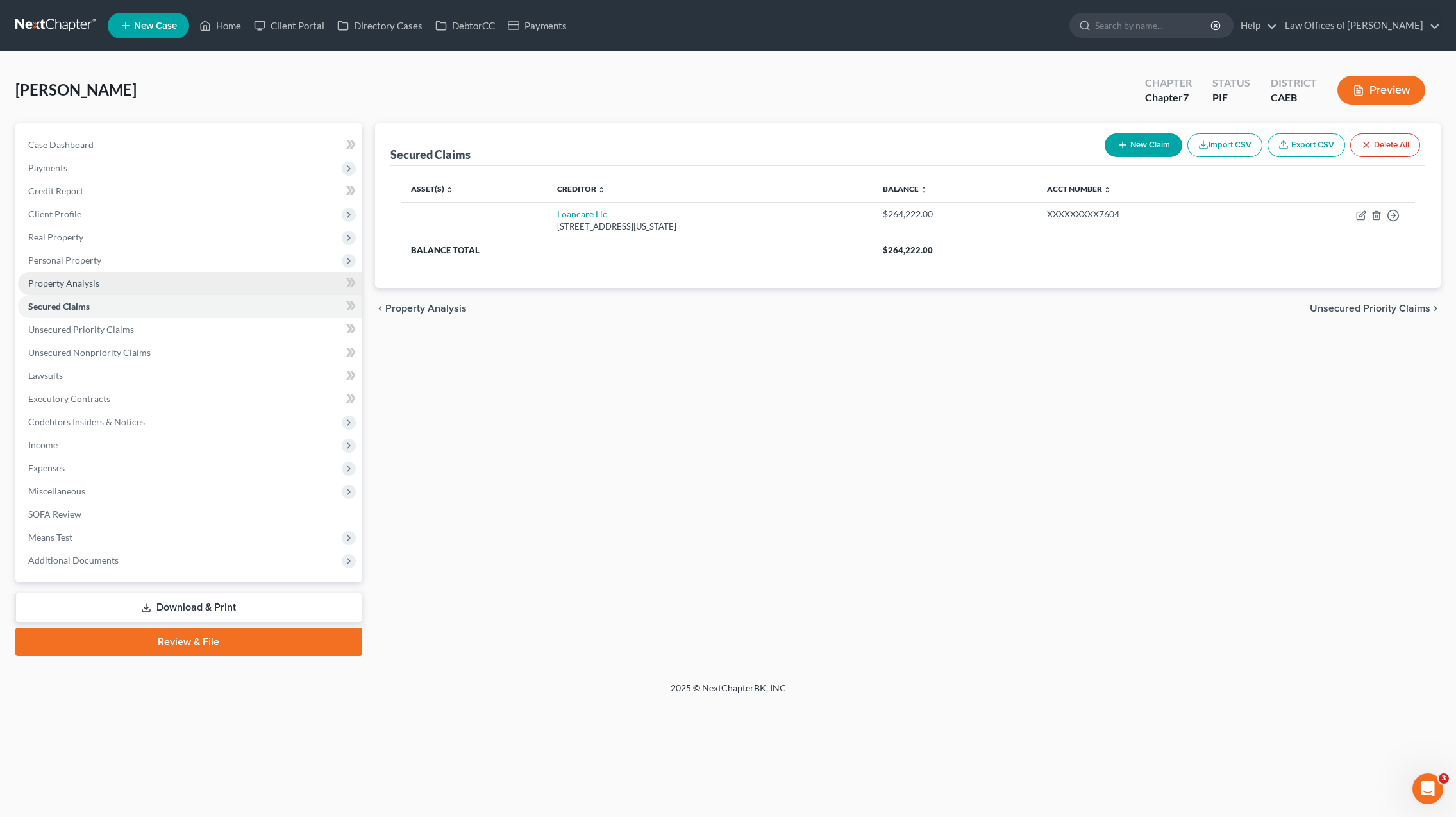
click at [108, 284] on link "Property Analysis" at bounding box center [190, 283] width 345 height 23
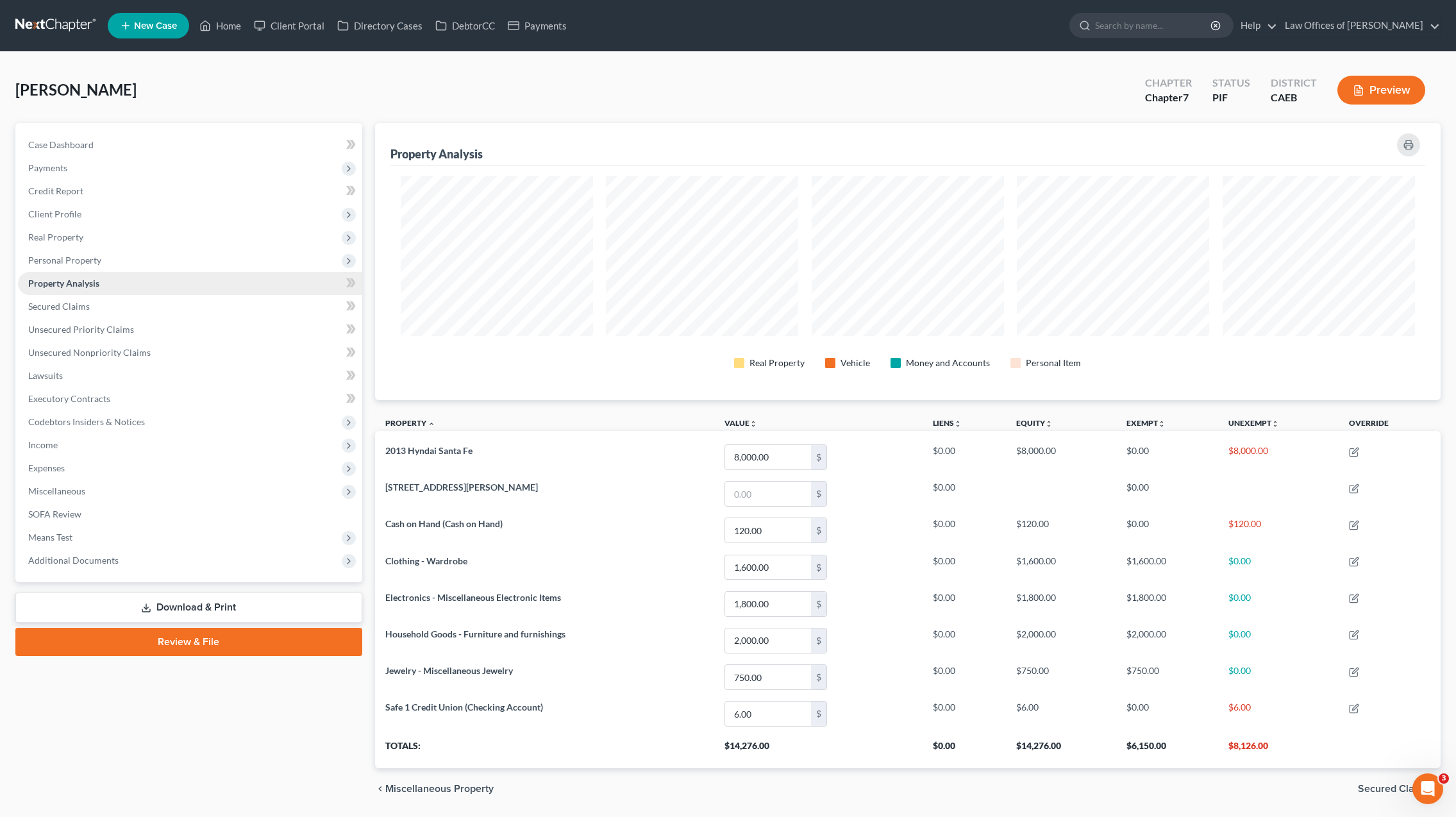
scroll to position [277, 1067]
click at [228, 27] on link "Home" at bounding box center [220, 25] width 55 height 23
